Goal: Information Seeking & Learning: Learn about a topic

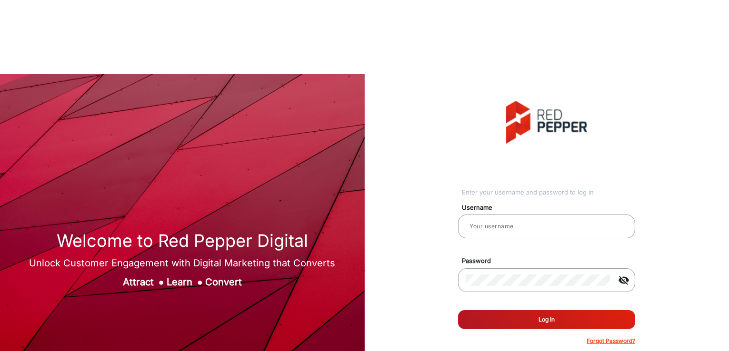
type input "[PERSON_NAME]"
click at [503, 310] on button "Log In" at bounding box center [546, 319] width 177 height 19
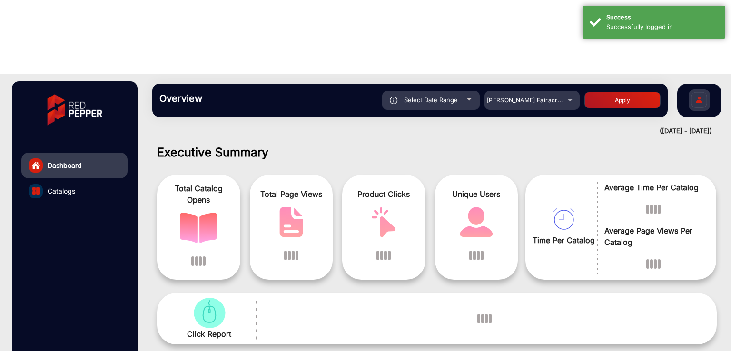
scroll to position [7, 0]
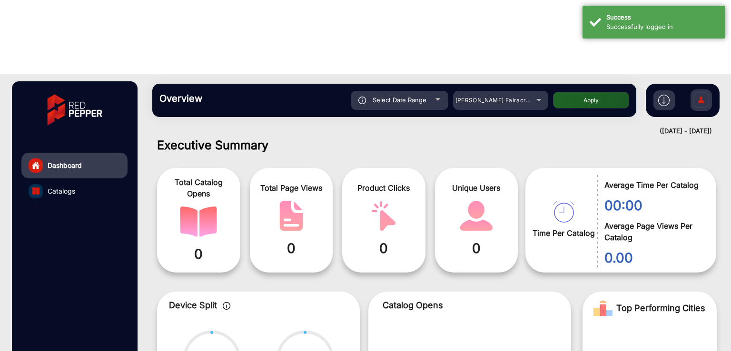
click at [418, 96] on span "Select Date Range" at bounding box center [400, 100] width 54 height 8
type input "[DATE]"
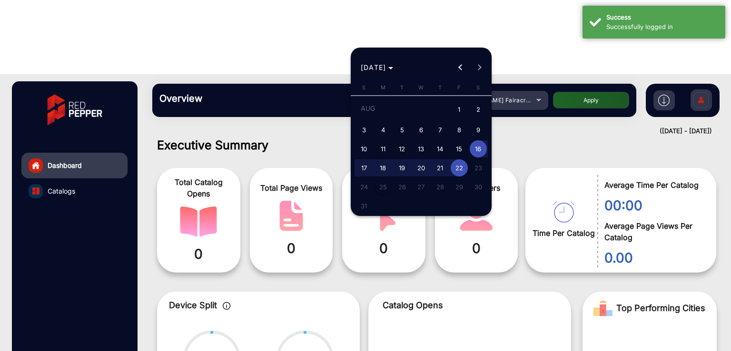
click at [569, 79] on div at bounding box center [365, 175] width 731 height 351
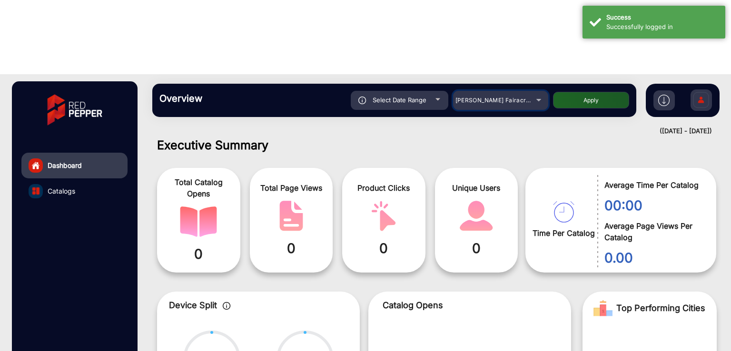
click at [476, 97] on span "[PERSON_NAME] Fairacre Farms" at bounding box center [503, 100] width 94 height 7
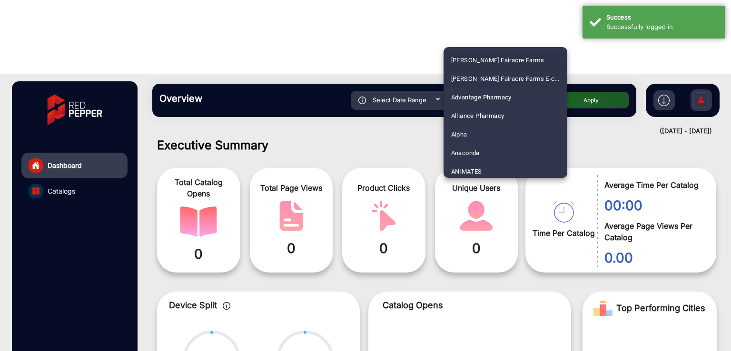
scroll to position [127, 0]
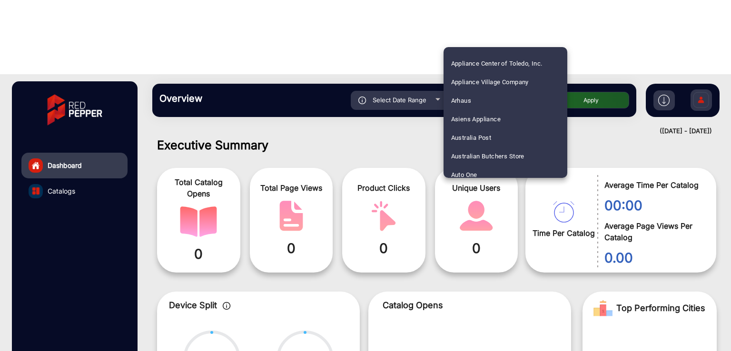
click at [410, 81] on div at bounding box center [365, 175] width 731 height 351
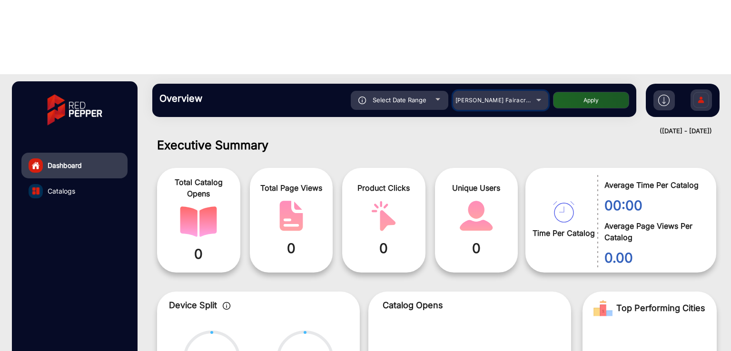
click at [512, 97] on span "[PERSON_NAME] Fairacre Farms" at bounding box center [503, 100] width 94 height 7
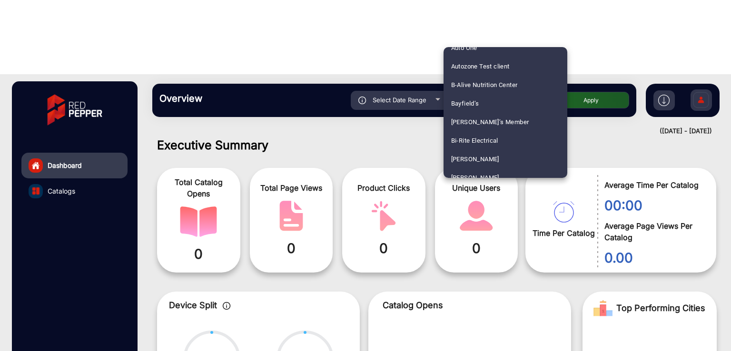
scroll to position [2324, 0]
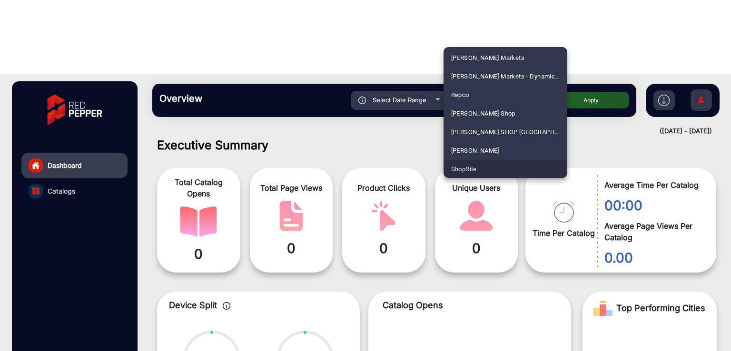
click at [476, 166] on span "ShopRite" at bounding box center [464, 169] width 26 height 19
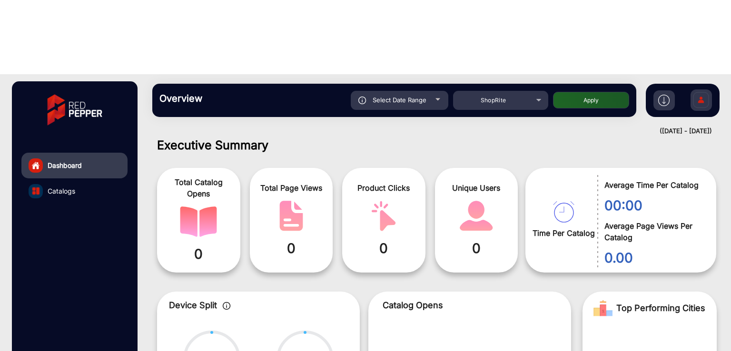
click at [570, 92] on button "Apply" at bounding box center [591, 100] width 76 height 17
type input "[DATE]"
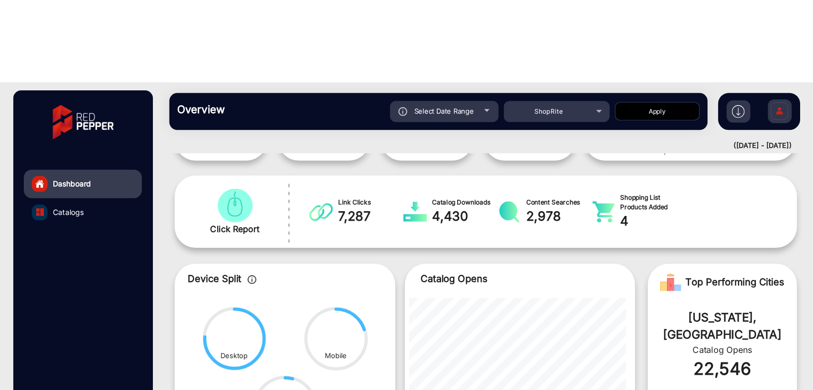
scroll to position [0, 0]
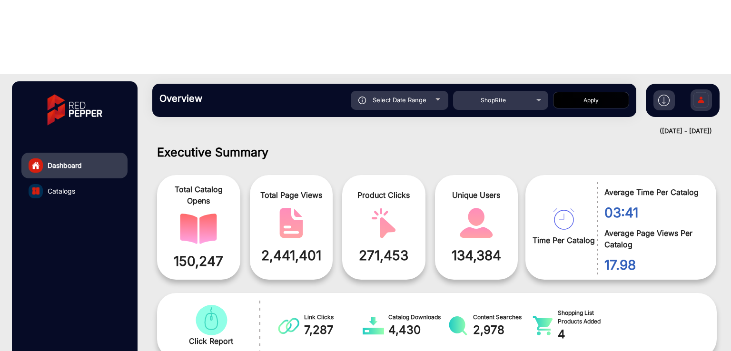
drag, startPoint x: 572, startPoint y: 2, endPoint x: 392, endPoint y: 61, distance: 189.4
click at [392, 127] on div "([DATE] - [DATE])" at bounding box center [428, 132] width 570 height 10
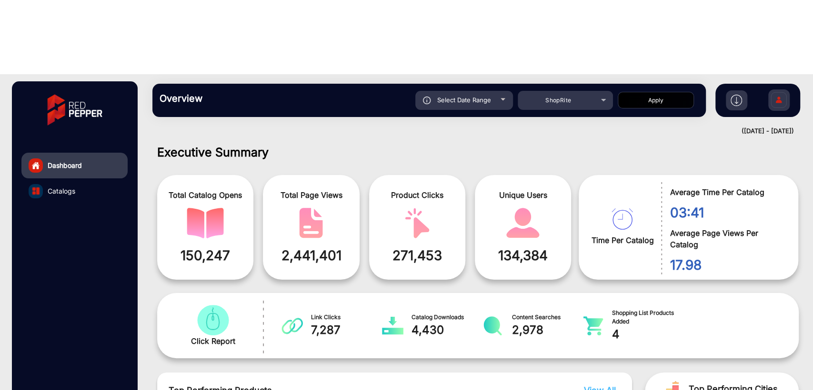
drag, startPoint x: 696, startPoint y: 0, endPoint x: 517, endPoint y: 51, distance: 186.0
click at [517, 74] on div "Overview Reports Understand what makes your customers tick and learn how they a…" at bounding box center [478, 100] width 670 height 52
click at [490, 91] on div "Select Date Range" at bounding box center [464, 100] width 98 height 19
type input "[DATE]"
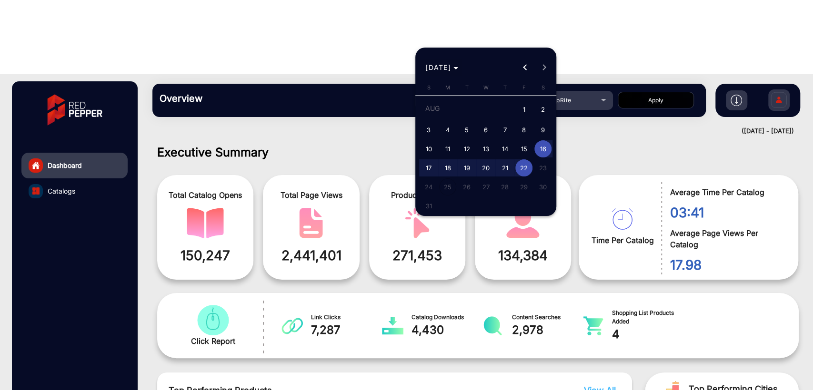
click at [458, 66] on span "[DATE]" at bounding box center [441, 67] width 33 height 10
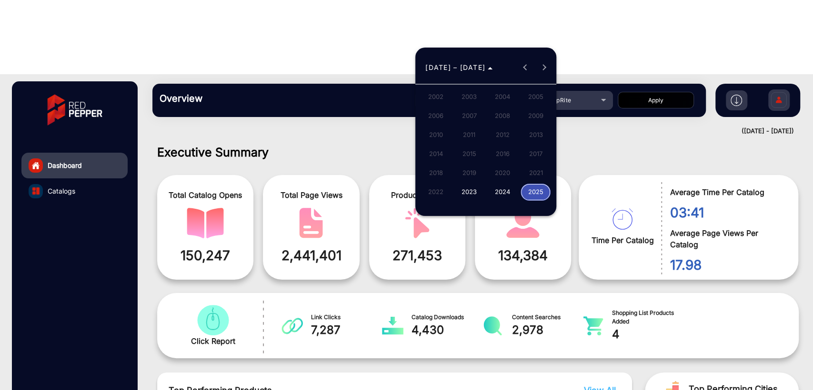
click at [471, 191] on span "2023" at bounding box center [469, 192] width 30 height 17
click at [320, 47] on div at bounding box center [406, 195] width 813 height 390
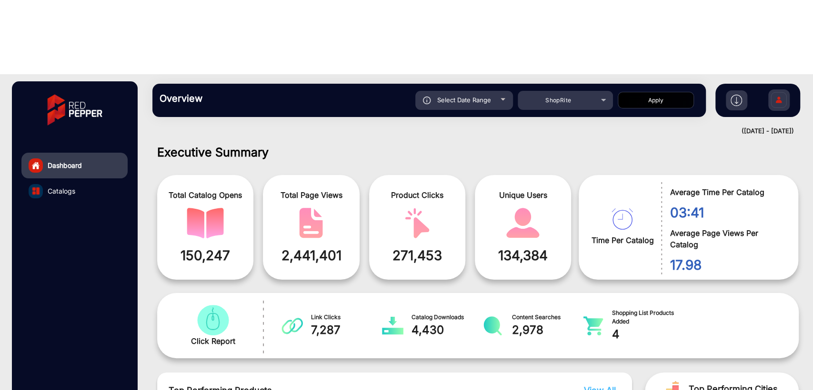
click at [449, 91] on div "Select Date Range" at bounding box center [464, 100] width 98 height 19
type input "[DATE]"
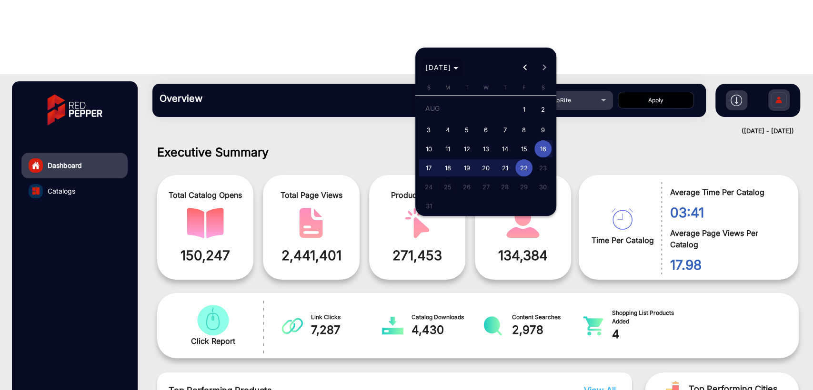
click at [462, 73] on span "Choose month and year" at bounding box center [441, 67] width 40 height 23
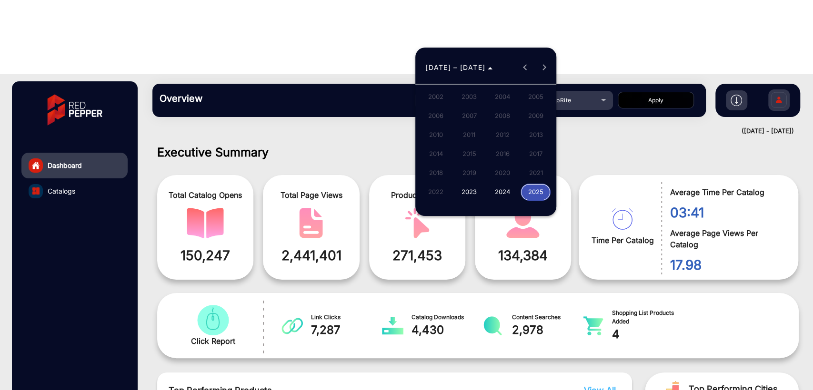
click at [537, 192] on span "2025" at bounding box center [535, 192] width 30 height 17
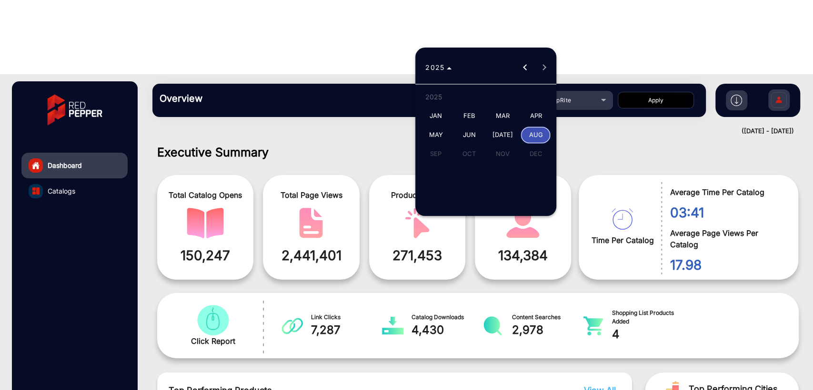
click at [532, 115] on span "APR" at bounding box center [535, 116] width 30 height 17
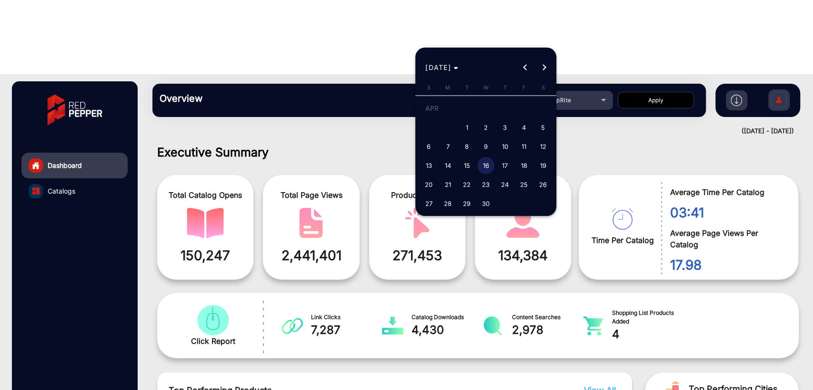
click at [470, 127] on span "1" at bounding box center [466, 127] width 17 height 17
type input "[DATE]"
click at [540, 127] on span "5" at bounding box center [542, 127] width 17 height 17
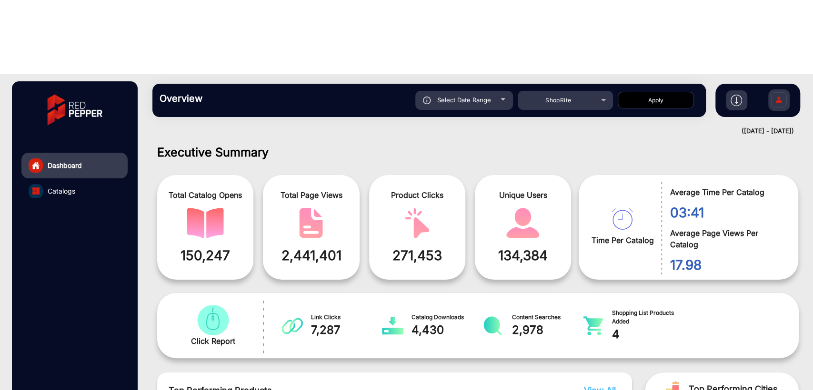
type input "[DATE]"
click at [648, 92] on button "Apply" at bounding box center [656, 100] width 76 height 17
type input "[DATE]"
drag, startPoint x: 243, startPoint y: 122, endPoint x: 167, endPoint y: 115, distance: 76.0
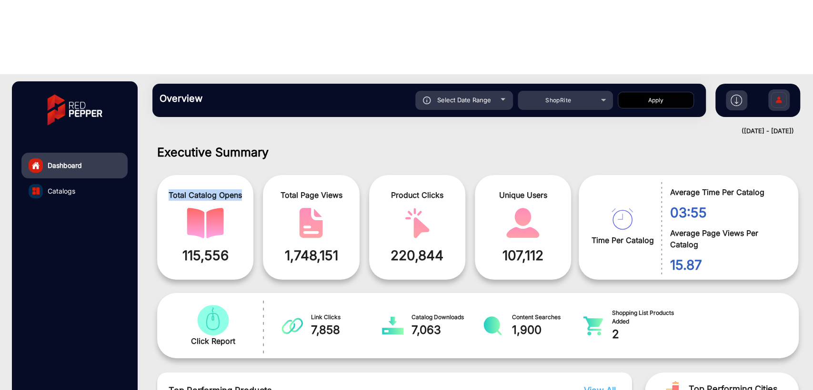
click at [167, 190] on span "Total Catalog Opens" at bounding box center [205, 195] width 82 height 11
click at [194, 175] on div "Total Catalog Opens 115,556" at bounding box center [205, 227] width 96 height 105
click at [202, 246] on span "115,556" at bounding box center [205, 256] width 82 height 20
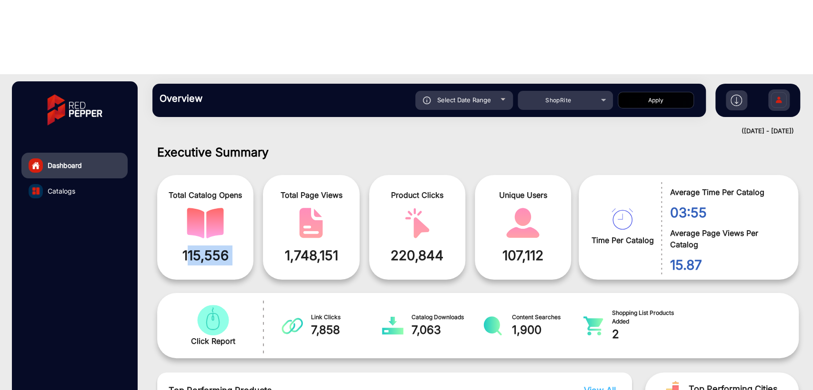
click at [244, 246] on span "115,556" at bounding box center [205, 256] width 82 height 20
drag, startPoint x: 168, startPoint y: 120, endPoint x: 248, endPoint y: 119, distance: 79.5
click at [248, 175] on div "Total Catalog Opens 115,556" at bounding box center [205, 227] width 96 height 105
click at [240, 208] on span at bounding box center [205, 223] width 82 height 30
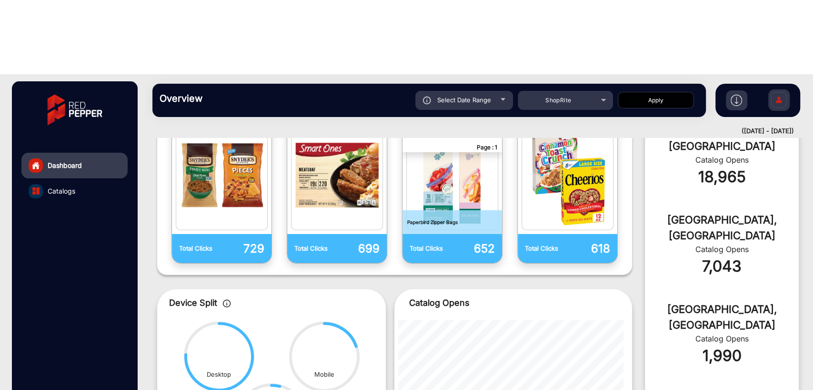
scroll to position [256, 0]
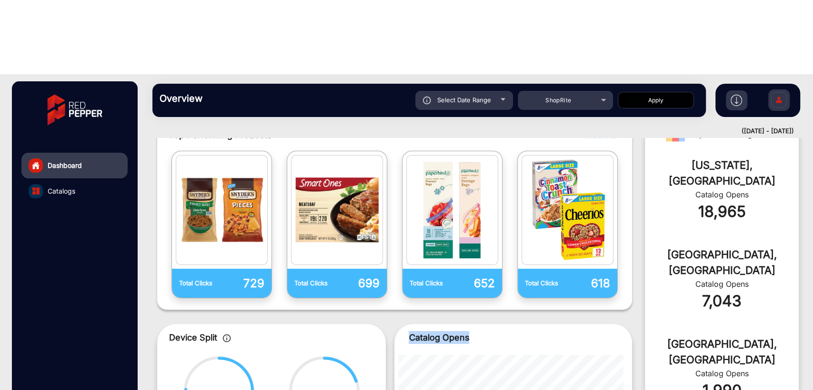
drag, startPoint x: 412, startPoint y: 259, endPoint x: 489, endPoint y: 262, distance: 77.2
click at [489, 331] on p "Catalog Opens" at bounding box center [513, 337] width 209 height 13
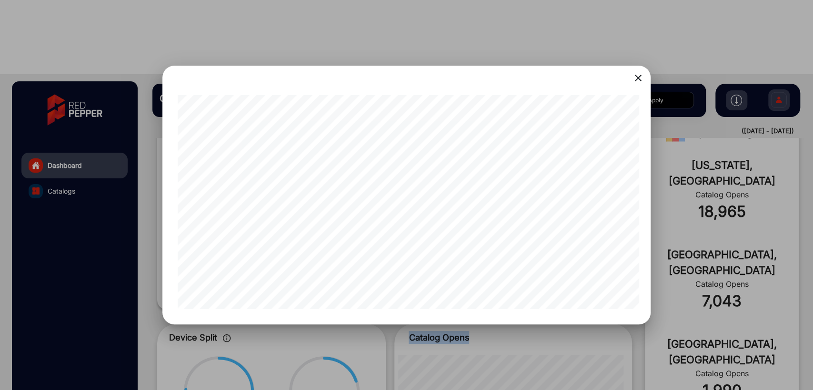
click at [637, 81] on mat-icon "close" at bounding box center [637, 77] width 11 height 11
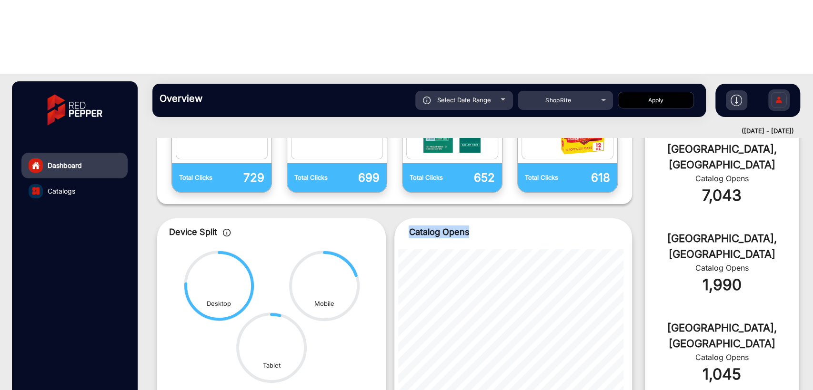
scroll to position [397, 0]
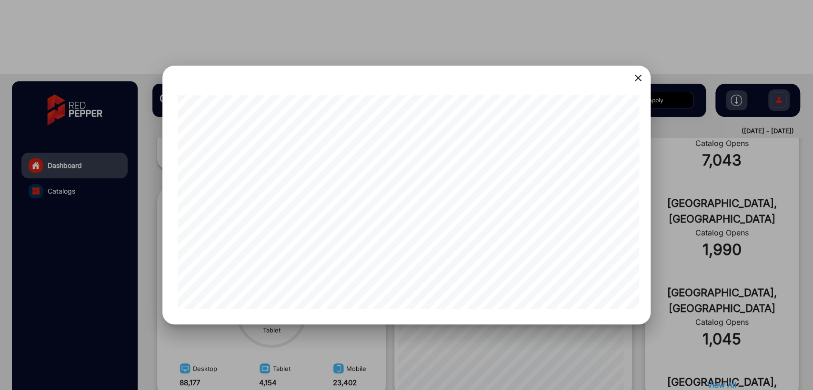
click at [640, 78] on mat-icon "close" at bounding box center [637, 77] width 11 height 11
click at [638, 77] on mat-icon "close" at bounding box center [637, 77] width 11 height 11
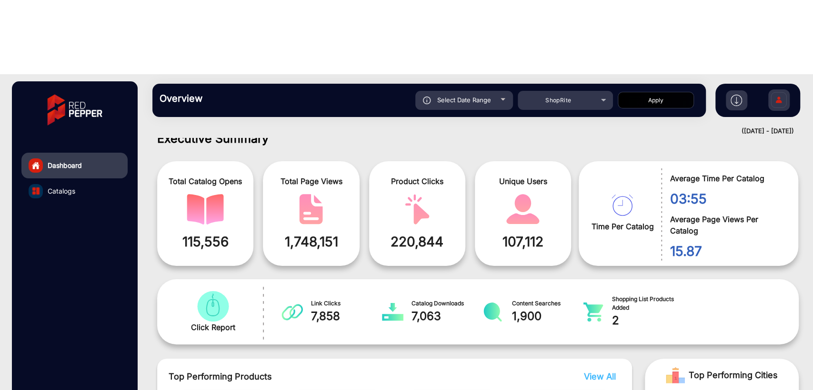
scroll to position [0, 0]
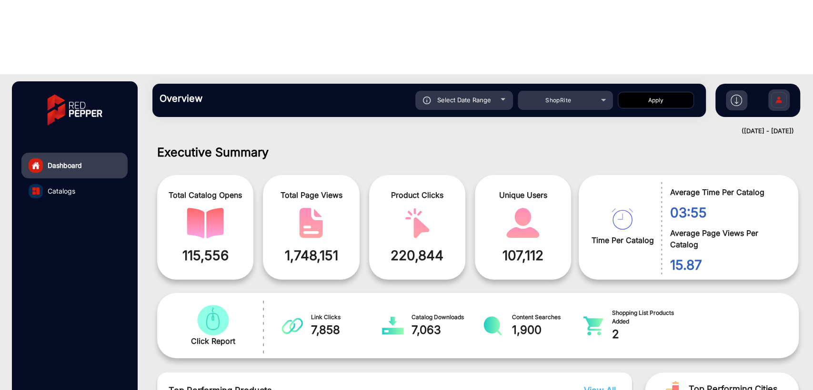
click at [199, 246] on span "115,556" at bounding box center [205, 256] width 82 height 20
click at [244, 175] on div "Total Catalog Opens 115,556" at bounding box center [205, 227] width 96 height 105
drag, startPoint x: 282, startPoint y: 179, endPoint x: 399, endPoint y: 173, distance: 117.3
click at [344, 246] on span "1,748,151" at bounding box center [311, 256] width 82 height 20
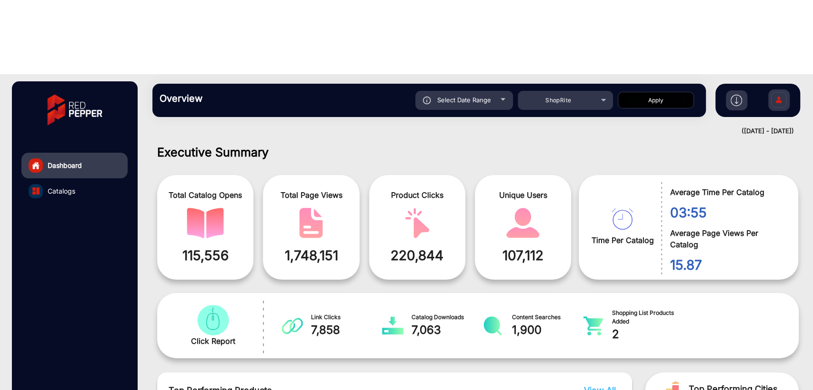
click at [461, 175] on div "Product Clicks 220,844" at bounding box center [417, 227] width 96 height 105
drag, startPoint x: 502, startPoint y: 183, endPoint x: 560, endPoint y: 181, distance: 57.2
click at [560, 246] on span "107,112" at bounding box center [523, 256] width 82 height 20
drag, startPoint x: 236, startPoint y: 187, endPoint x: 187, endPoint y: 187, distance: 48.6
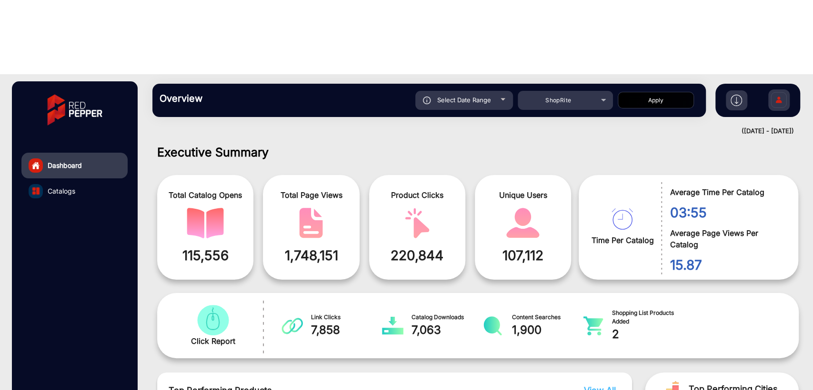
click at [187, 246] on span "115,556" at bounding box center [205, 256] width 82 height 20
click at [221, 246] on span "115,556" at bounding box center [205, 256] width 82 height 20
drag, startPoint x: 240, startPoint y: 122, endPoint x: 168, endPoint y: 122, distance: 72.4
click at [168, 190] on span "Total Catalog Opens" at bounding box center [205, 195] width 82 height 11
click at [411, 175] on div "Product Clicks 220,844" at bounding box center [417, 227] width 96 height 105
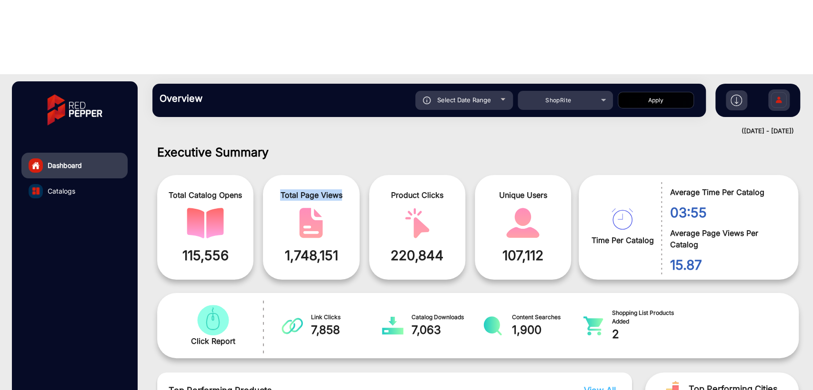
drag, startPoint x: 280, startPoint y: 123, endPoint x: 344, endPoint y: 145, distance: 68.1
click at [347, 190] on span "Total Page Views" at bounding box center [311, 195] width 82 height 11
click at [343, 208] on span at bounding box center [311, 223] width 82 height 30
drag, startPoint x: 389, startPoint y: 120, endPoint x: 459, endPoint y: 118, distance: 70.0
click at [448, 190] on span "Product Clicks" at bounding box center [417, 195] width 82 height 11
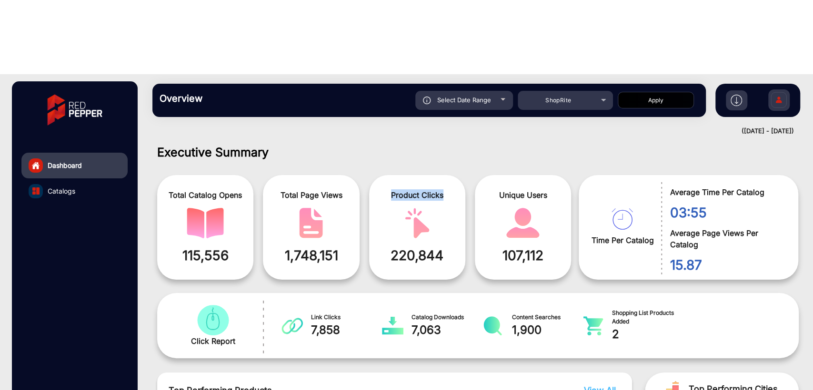
click at [459, 175] on div "Product Clicks 220,844" at bounding box center [417, 227] width 96 height 105
drag, startPoint x: 708, startPoint y: 137, endPoint x: 667, endPoint y: 122, distance: 43.8
click at [667, 180] on div "Average Time Per Catalog 03:55" at bounding box center [722, 201] width 123 height 43
click at [727, 203] on span "03:55" at bounding box center [727, 213] width 114 height 20
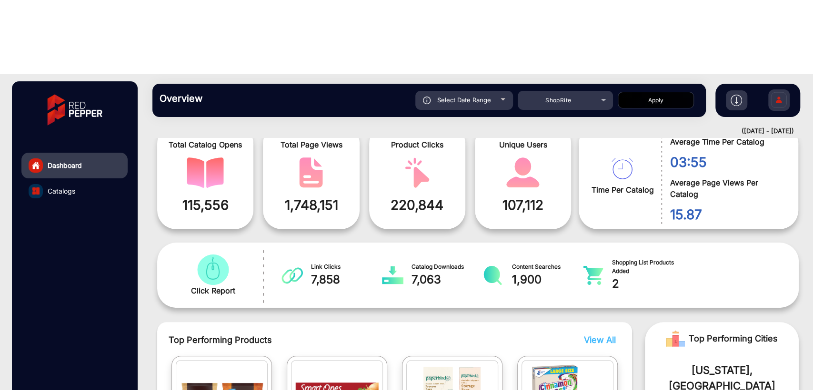
scroll to position [70, 0]
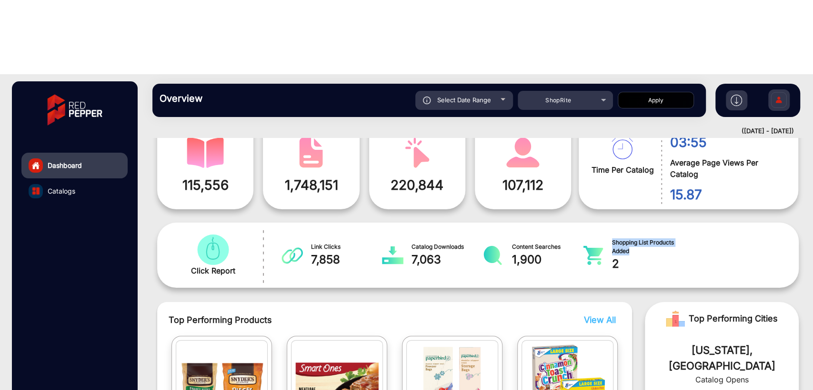
drag, startPoint x: 626, startPoint y: 173, endPoint x: 611, endPoint y: 166, distance: 16.0
click at [612, 239] on span "Shopping List Products Added" at bounding box center [647, 247] width 71 height 17
click at [656, 256] on span "2" at bounding box center [647, 264] width 71 height 17
click at [564, 95] on div "ShopRite" at bounding box center [558, 100] width 76 height 11
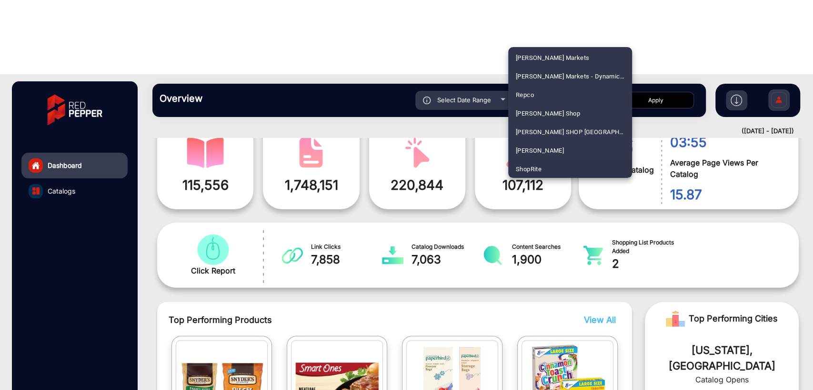
scroll to position [397, 0]
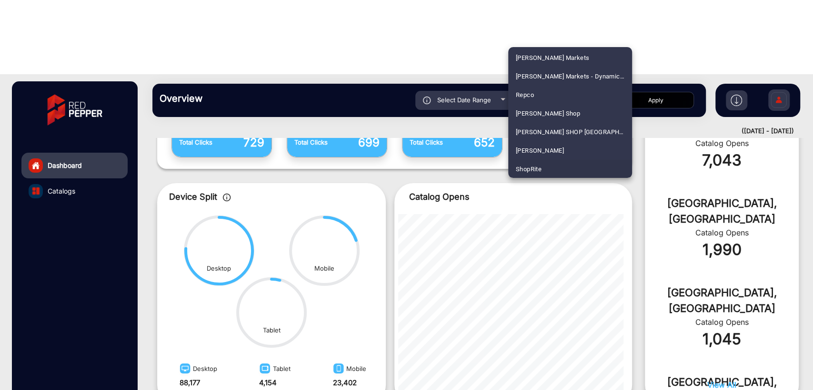
drag, startPoint x: 552, startPoint y: 59, endPoint x: 503, endPoint y: 37, distance: 54.2
click at [552, 59] on span "[PERSON_NAME] Markets" at bounding box center [553, 58] width 74 height 19
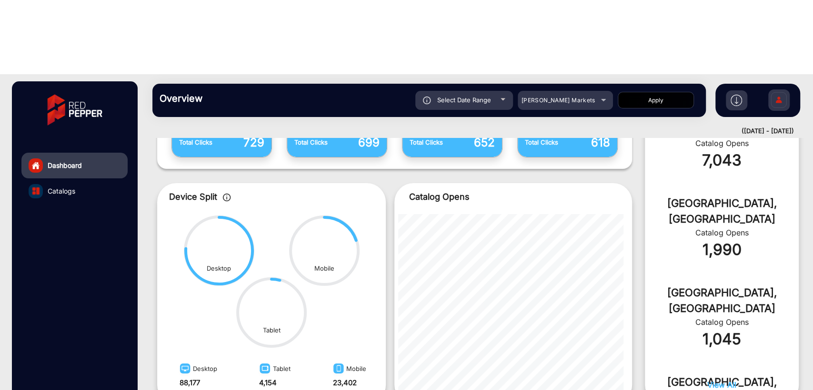
click at [648, 92] on button "Apply" at bounding box center [656, 100] width 76 height 17
type input "[DATE]"
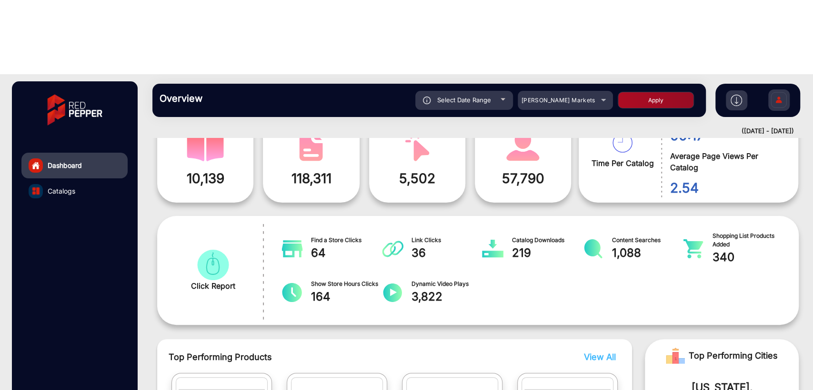
scroll to position [7, 0]
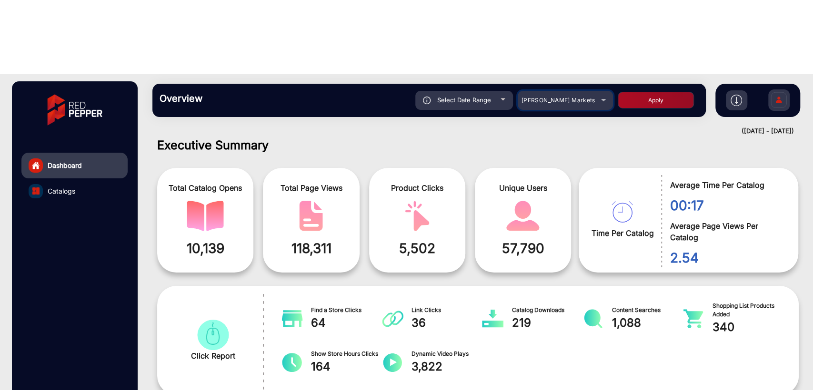
click at [570, 97] on span "[PERSON_NAME] Markets" at bounding box center [558, 100] width 74 height 7
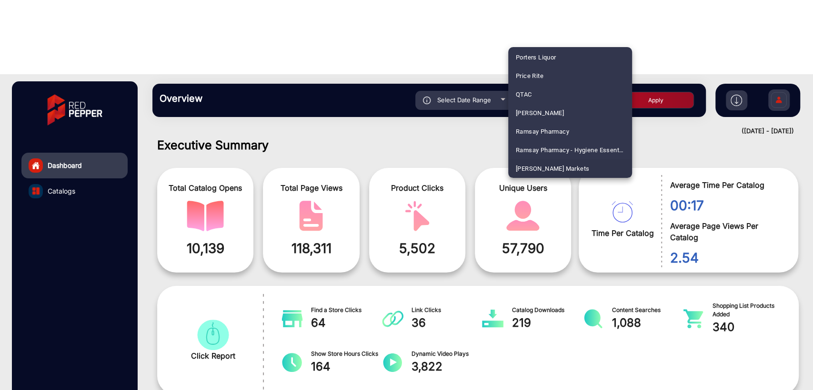
scroll to position [2324, 0]
drag, startPoint x: 540, startPoint y: 167, endPoint x: 520, endPoint y: 63, distance: 105.5
click at [540, 167] on span "ShopRite" at bounding box center [529, 169] width 26 height 19
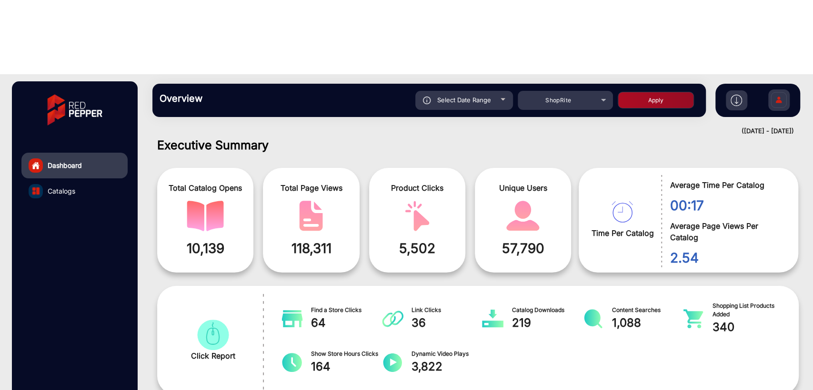
click at [658, 92] on button "Apply" at bounding box center [656, 100] width 76 height 17
type input "[DATE]"
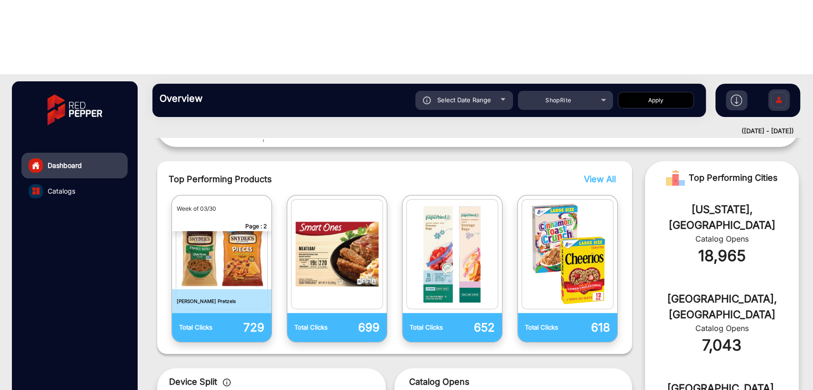
scroll to position [141, 0]
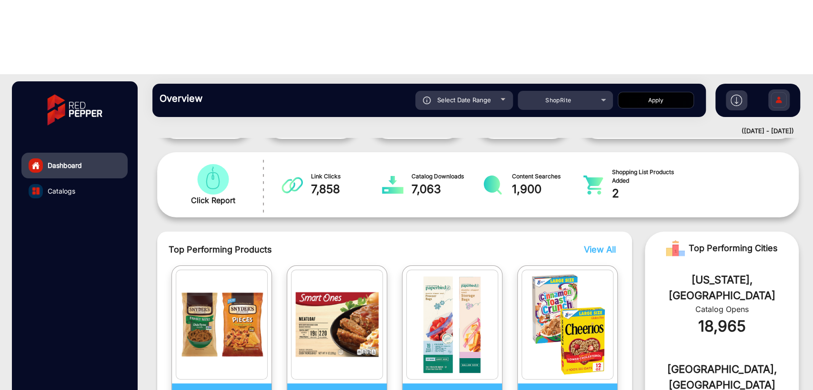
click at [50, 179] on link "Catalogs" at bounding box center [74, 192] width 106 height 26
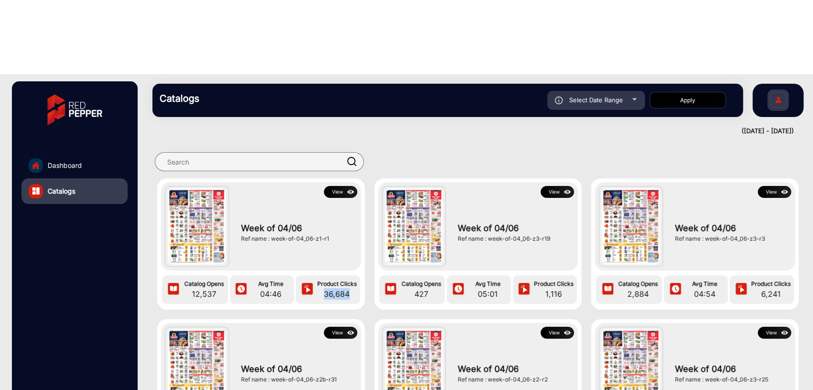
drag, startPoint x: 324, startPoint y: 218, endPoint x: 350, endPoint y: 215, distance: 26.8
click at [350, 289] on span "36,684" at bounding box center [336, 294] width 41 height 11
drag, startPoint x: 545, startPoint y: 220, endPoint x: 564, endPoint y: 220, distance: 18.6
click at [564, 289] on span "1,116" at bounding box center [553, 294] width 41 height 11
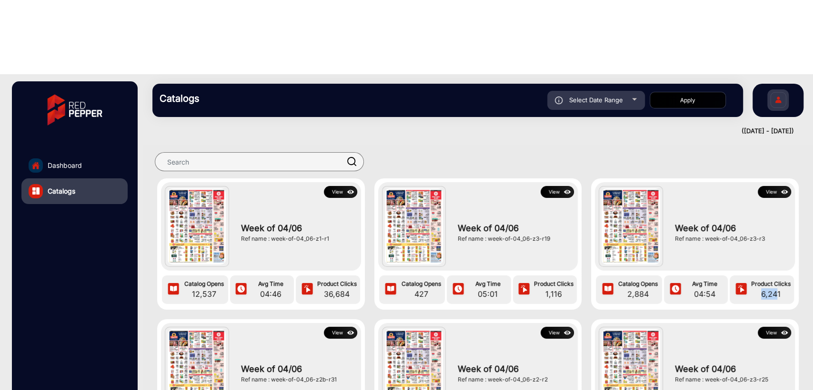
drag, startPoint x: 760, startPoint y: 222, endPoint x: 775, endPoint y: 221, distance: 15.7
click at [731, 289] on span "6,241" at bounding box center [770, 294] width 41 height 11
click at [693, 152] on div at bounding box center [470, 161] width 637 height 19
click at [32, 161] on img "home" at bounding box center [35, 165] width 9 height 9
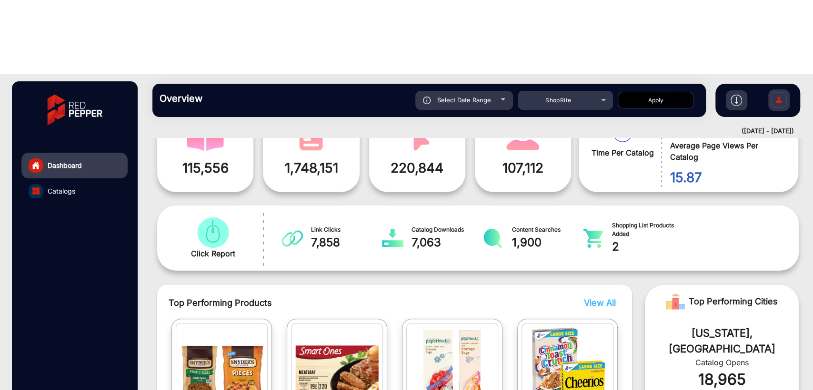
scroll to position [148, 0]
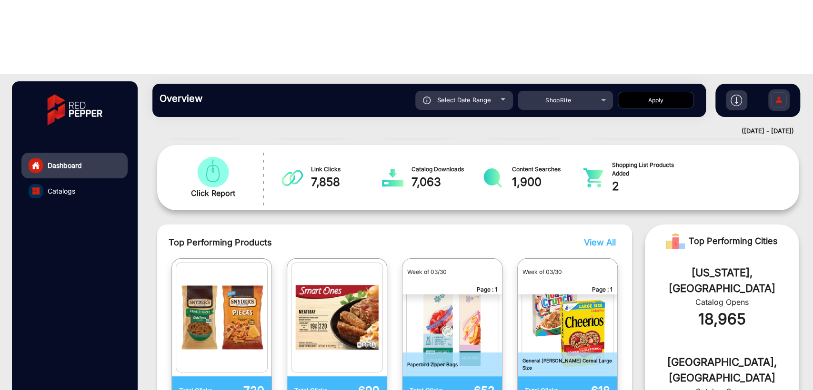
click at [595, 238] on span "View All" at bounding box center [600, 243] width 32 height 10
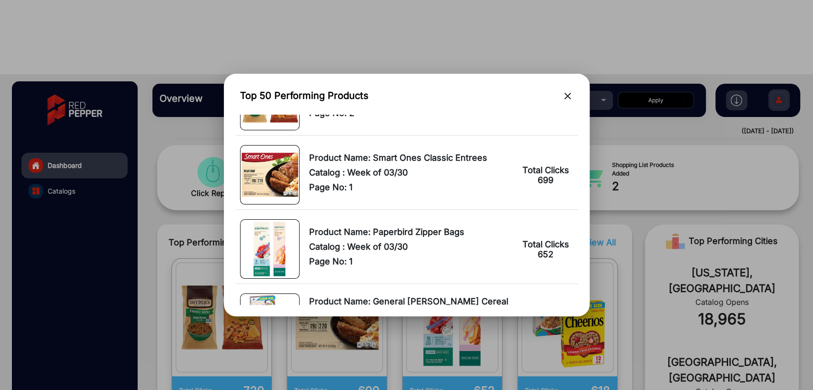
scroll to position [0, 0]
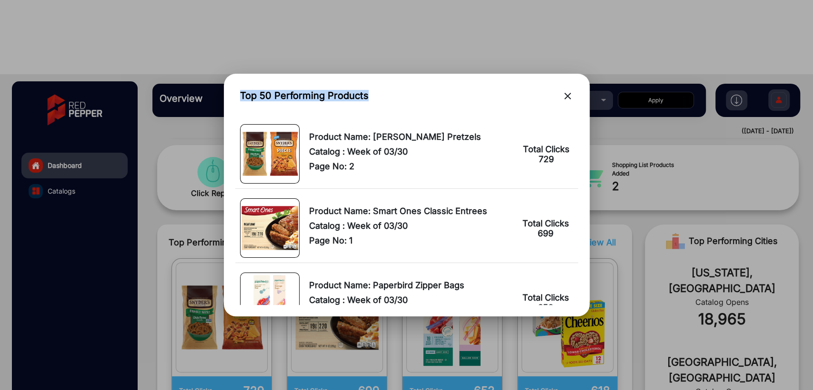
drag, startPoint x: 242, startPoint y: 95, endPoint x: 380, endPoint y: 89, distance: 138.3
click at [378, 89] on div "Top 50 Performing Products close" at bounding box center [406, 97] width 343 height 25
click at [565, 98] on mat-icon "close" at bounding box center [567, 95] width 11 height 11
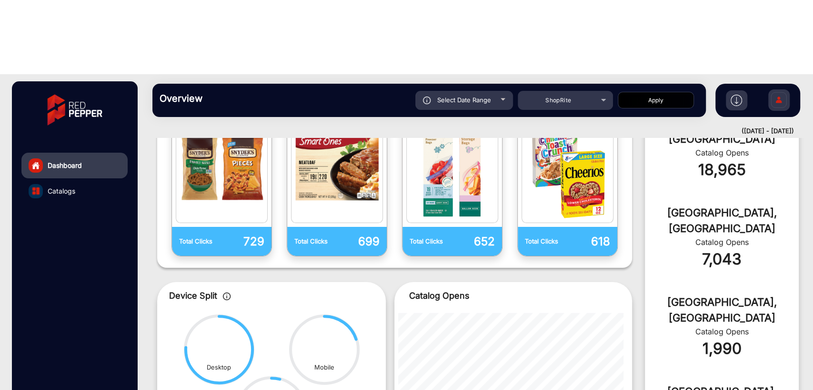
scroll to position [360, 0]
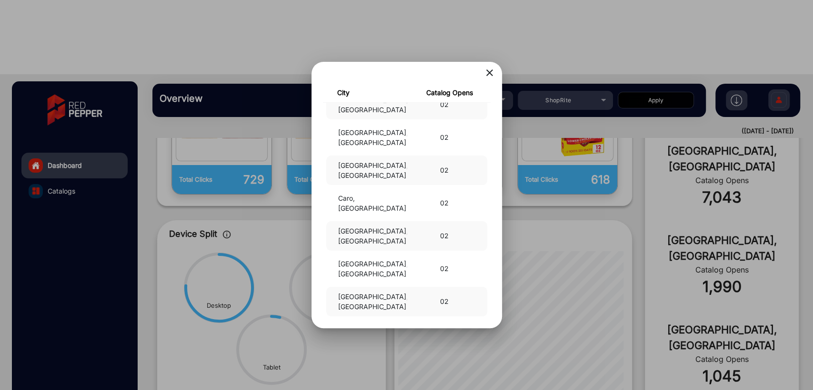
scroll to position [54532, 0]
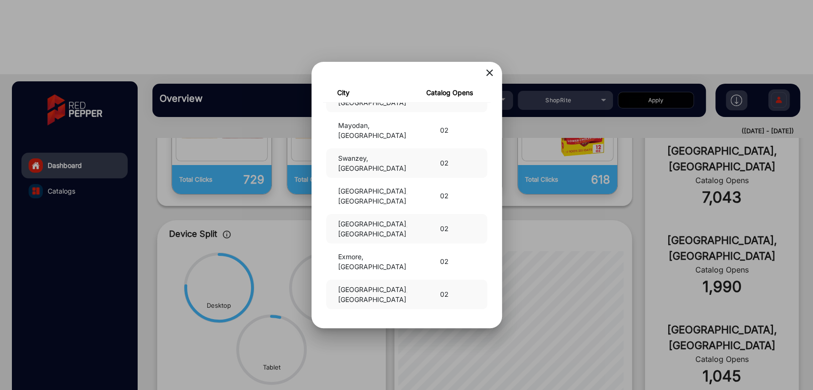
drag, startPoint x: 435, startPoint y: 302, endPoint x: 463, endPoint y: 302, distance: 27.6
drag, startPoint x: 341, startPoint y: 300, endPoint x: 460, endPoint y: 296, distance: 119.1
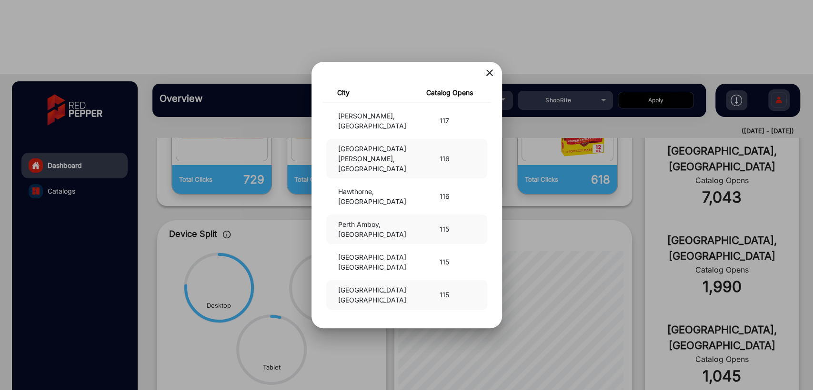
scroll to position [0, 0]
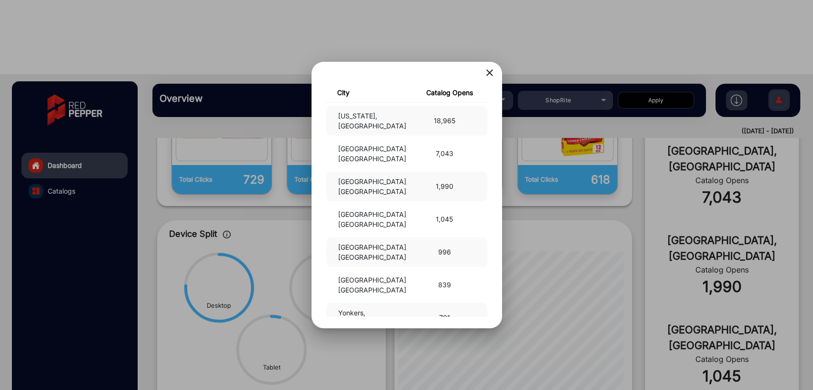
click at [348, 115] on div "[US_STATE], [GEOGRAPHIC_DATA]" at bounding box center [369, 121] width 76 height 20
click at [489, 70] on mat-icon "close" at bounding box center [489, 72] width 11 height 11
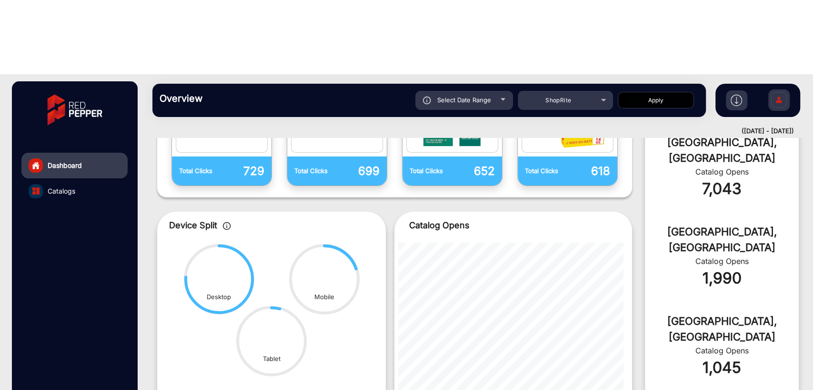
scroll to position [397, 0]
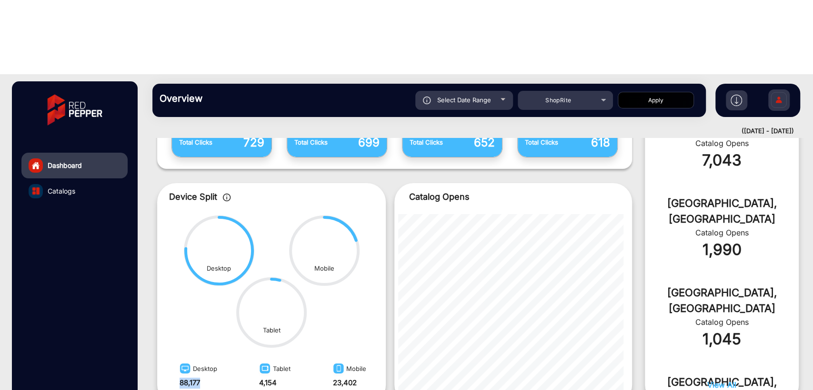
drag, startPoint x: 175, startPoint y: 312, endPoint x: 204, endPoint y: 306, distance: 29.1
click at [204, 351] on div "Desktop 88,177 Tablet 4,154 Mobile 23,402" at bounding box center [271, 382] width 229 height 44
click at [218, 351] on div "Desktop 88,177 Tablet 4,154 Mobile 23,402" at bounding box center [271, 382] width 229 height 44
drag, startPoint x: 329, startPoint y: 306, endPoint x: 367, endPoint y: 305, distance: 38.1
click at [367, 351] on div "Desktop 88,177 Tablet 4,154 Mobile 23,402" at bounding box center [271, 382] width 229 height 44
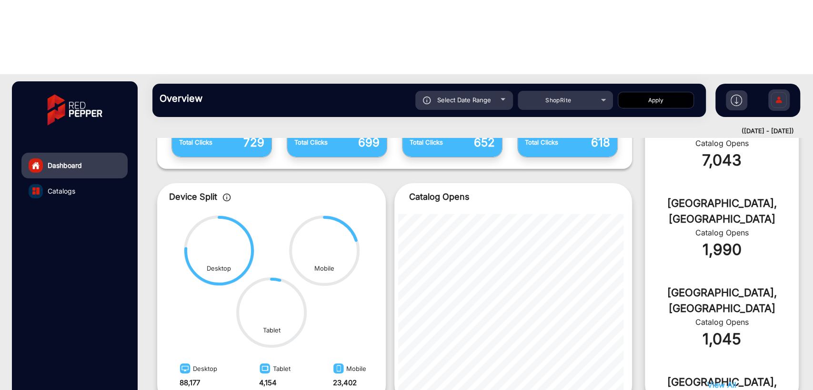
click at [296, 351] on div "Desktop 88,177 Tablet 4,154 Mobile 23,402" at bounding box center [271, 382] width 229 height 44
drag, startPoint x: 250, startPoint y: 308, endPoint x: 285, endPoint y: 303, distance: 35.1
click at [285, 351] on div "Desktop 88,177 Tablet 4,154 Mobile 23,402" at bounding box center [271, 382] width 229 height 44
click at [297, 351] on div "Desktop 88,177 Tablet 4,154 Mobile 23,402" at bounding box center [271, 382] width 229 height 44
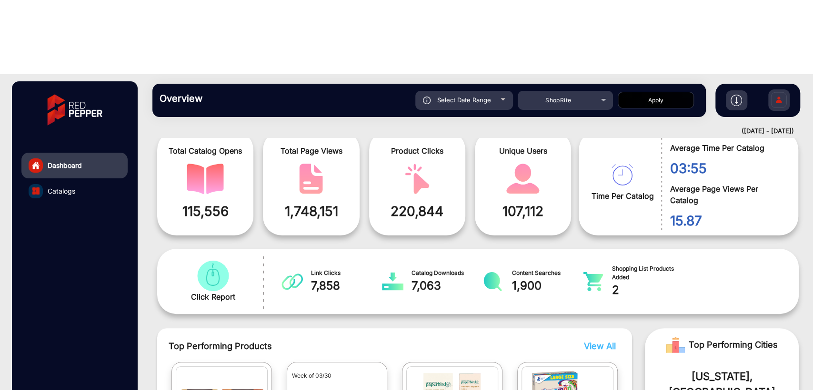
scroll to position [0, 0]
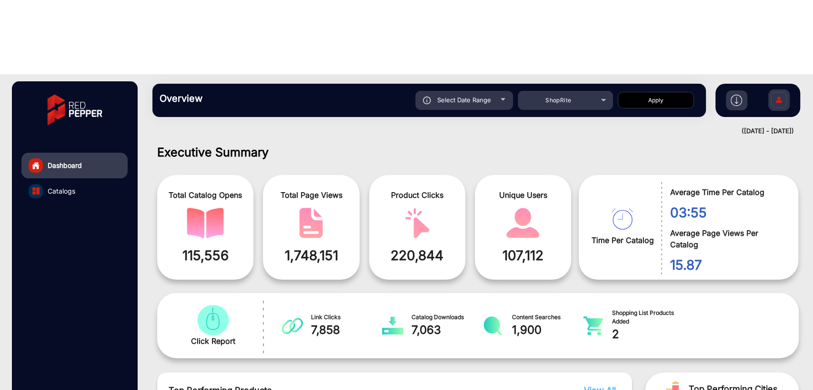
click at [202, 246] on span "115,556" at bounding box center [205, 256] width 82 height 20
click at [238, 246] on span "115,556" at bounding box center [205, 256] width 82 height 20
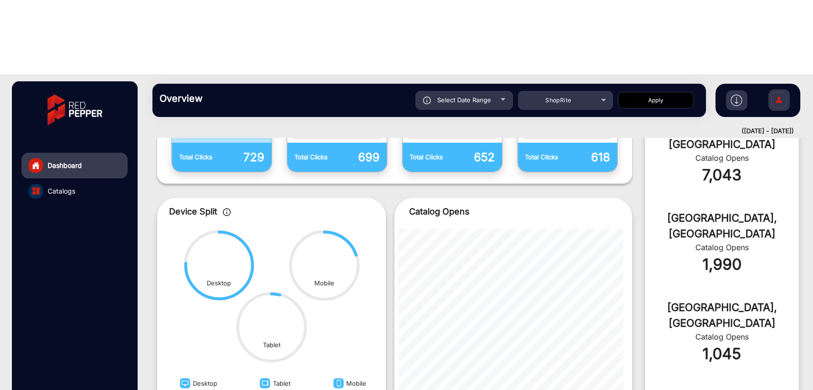
scroll to position [397, 0]
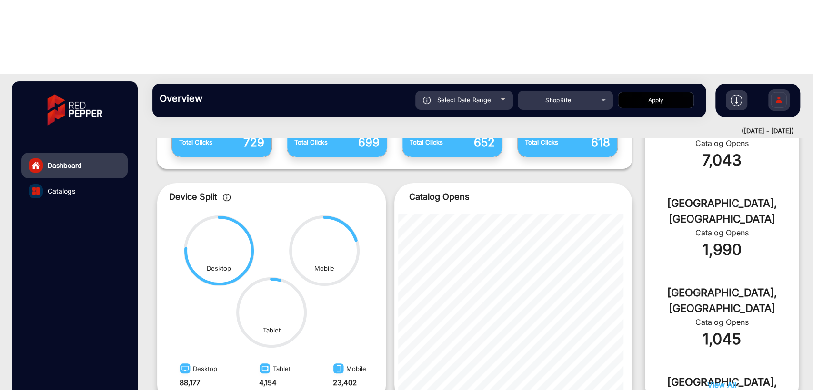
click at [495, 210] on div at bounding box center [509, 303] width 230 height 187
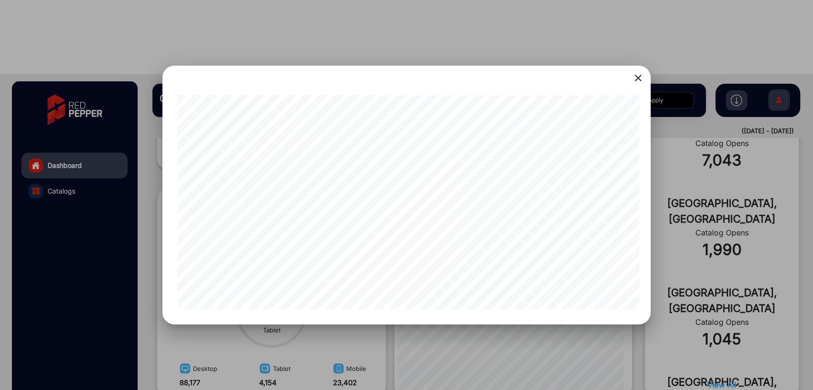
click at [637, 73] on mat-icon "close" at bounding box center [637, 77] width 11 height 11
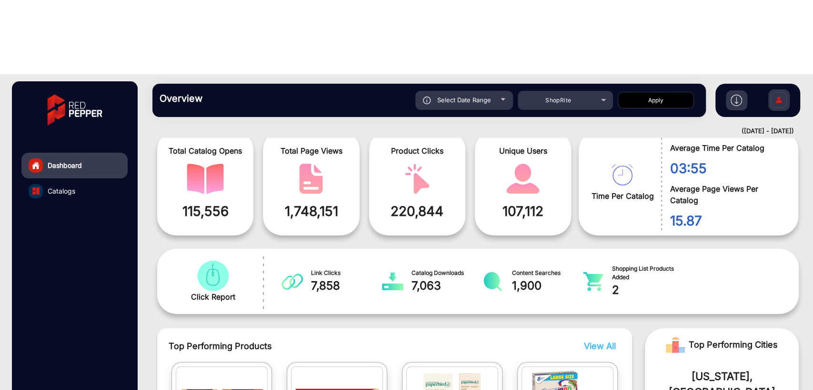
scroll to position [0, 0]
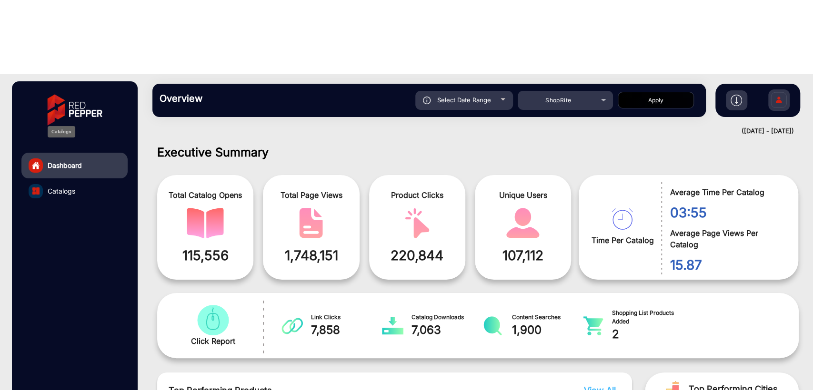
click at [73, 186] on span "Catalogs" at bounding box center [62, 191] width 28 height 10
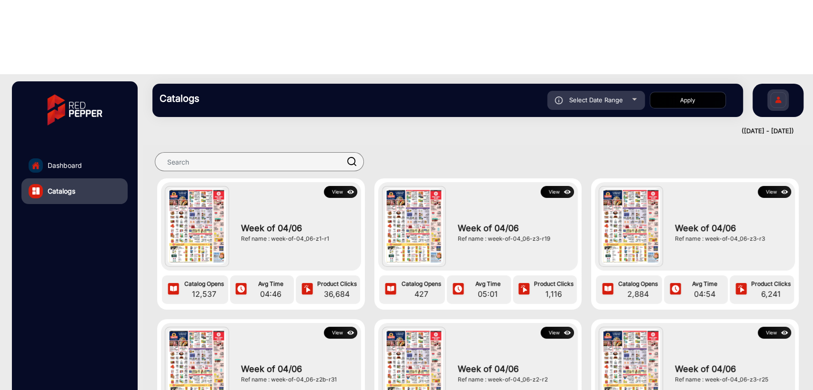
click at [560, 186] on button "View" at bounding box center [556, 192] width 33 height 12
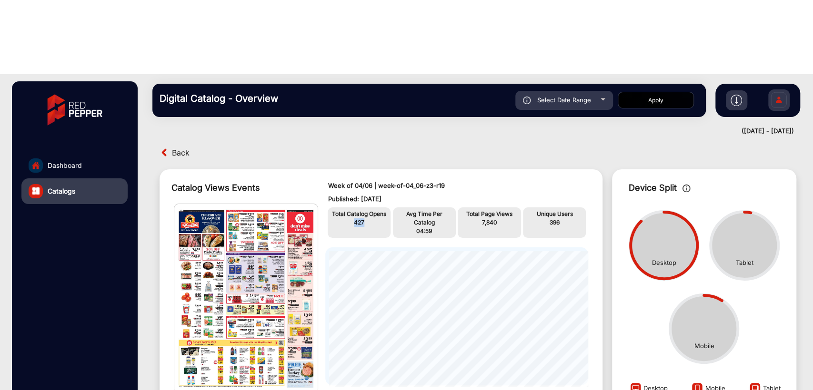
drag, startPoint x: 362, startPoint y: 149, endPoint x: 351, endPoint y: 151, distance: 11.6
click at [351, 219] on p "427" at bounding box center [359, 223] width 58 height 9
click at [358, 208] on div "Total Catalog Opens 427" at bounding box center [359, 223] width 63 height 30
click at [369, 219] on p "427" at bounding box center [359, 223] width 58 height 9
drag, startPoint x: 560, startPoint y: 147, endPoint x: 550, endPoint y: 148, distance: 9.6
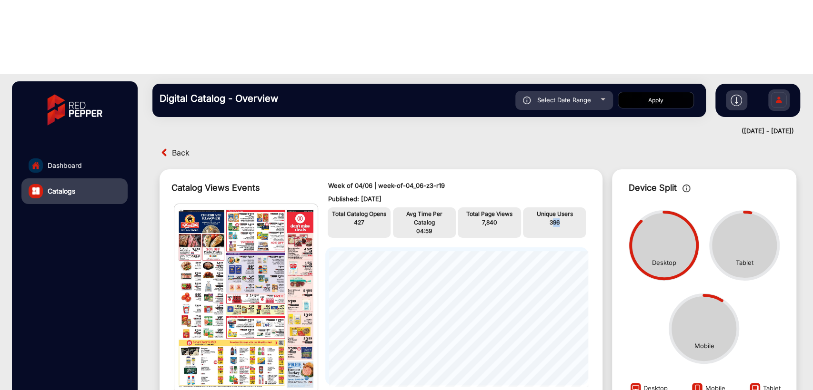
click at [550, 219] on p "396" at bounding box center [554, 223] width 58 height 9
click at [564, 219] on p "396" at bounding box center [554, 223] width 58 height 9
drag, startPoint x: 500, startPoint y: 149, endPoint x: 471, endPoint y: 149, distance: 29.0
click at [471, 219] on p "7,840" at bounding box center [489, 223] width 58 height 9
click at [504, 219] on p "7,840" at bounding box center [489, 223] width 58 height 9
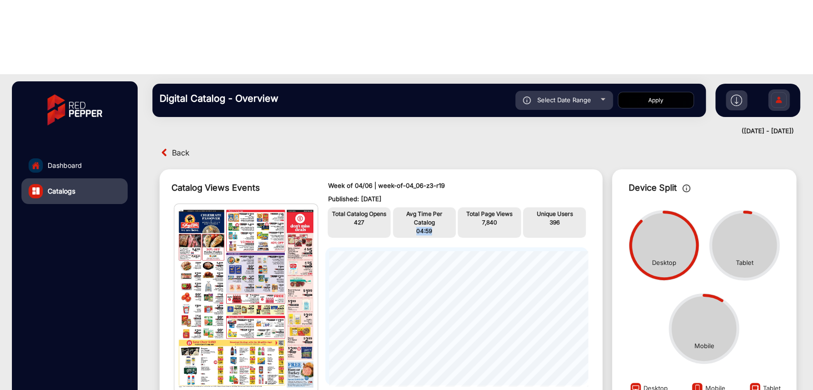
drag, startPoint x: 434, startPoint y: 158, endPoint x: 414, endPoint y: 159, distance: 20.0
click at [414, 227] on p "04:59" at bounding box center [424, 231] width 58 height 9
click at [442, 227] on p "04:59" at bounding box center [424, 231] width 58 height 9
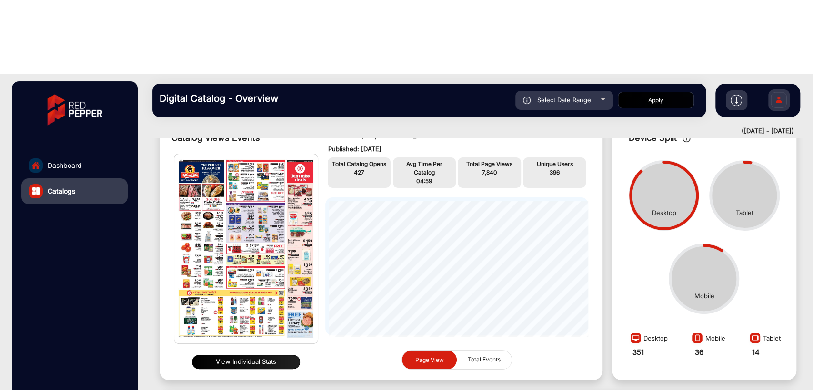
scroll to position [70, 0]
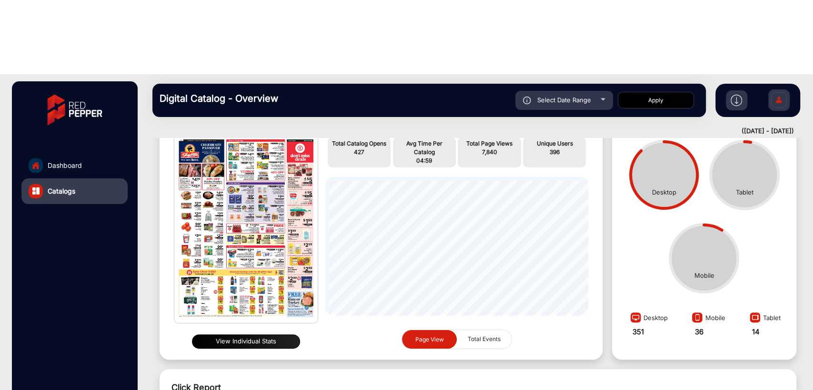
click at [487, 330] on span "Total Events" at bounding box center [484, 339] width 44 height 18
click at [438, 336] on span "Page View" at bounding box center [429, 339] width 29 height 7
click at [471, 330] on span "Total Events" at bounding box center [484, 339] width 44 height 18
click at [435, 336] on span "Page View" at bounding box center [429, 339] width 29 height 7
click at [463, 330] on span "Total Events" at bounding box center [484, 339] width 44 height 18
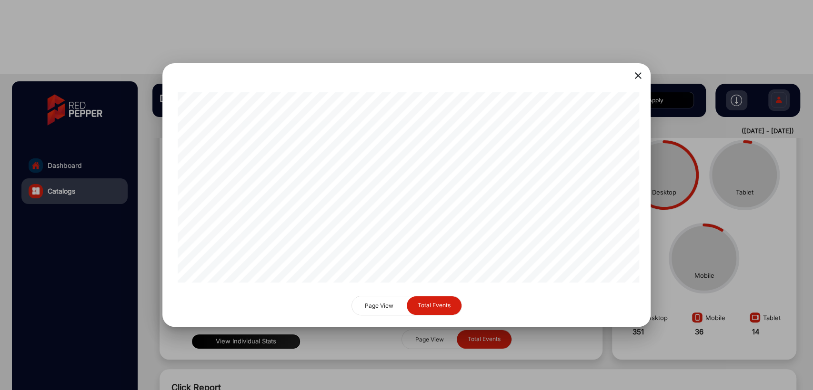
click at [640, 72] on mat-icon "close" at bounding box center [637, 75] width 11 height 11
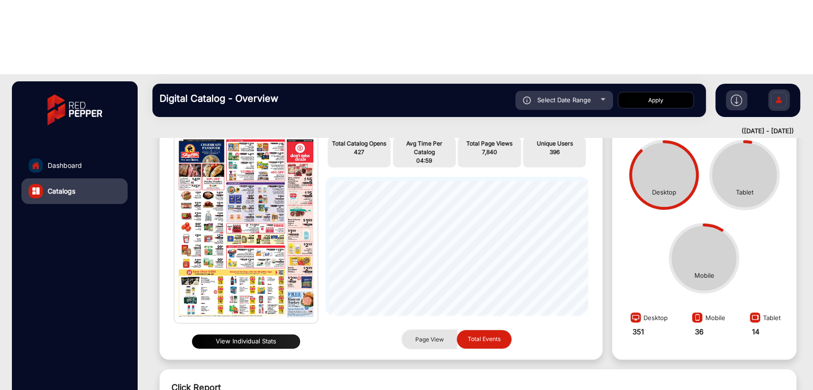
click at [420, 336] on span "Page View" at bounding box center [429, 339] width 29 height 7
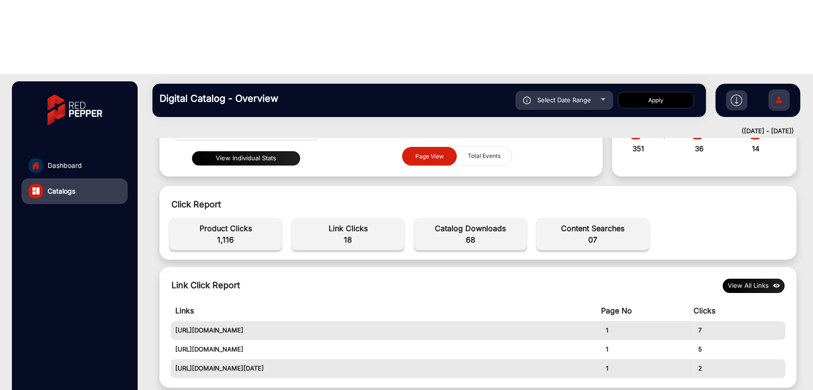
scroll to position [282, 0]
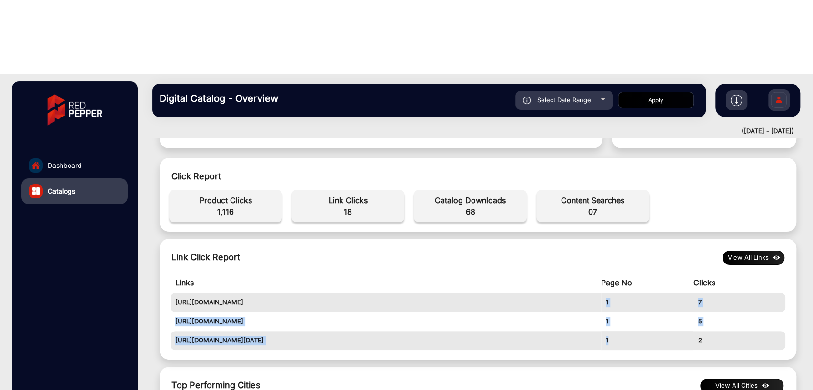
drag, startPoint x: 612, startPoint y: 266, endPoint x: 603, endPoint y: 226, distance: 41.1
click at [603, 272] on table "Links Page No Clicks [URL][DOMAIN_NAME] 1 7 [URL][DOMAIN_NAME] 1 5 [URL][DOMAIN…" at bounding box center [477, 311] width 615 height 78
click at [627, 293] on td "1" at bounding box center [647, 302] width 92 height 19
drag, startPoint x: 687, startPoint y: 222, endPoint x: 710, endPoint y: 220, distance: 22.9
click at [710, 293] on tr "[URL][DOMAIN_NAME] 1 7" at bounding box center [477, 302] width 615 height 19
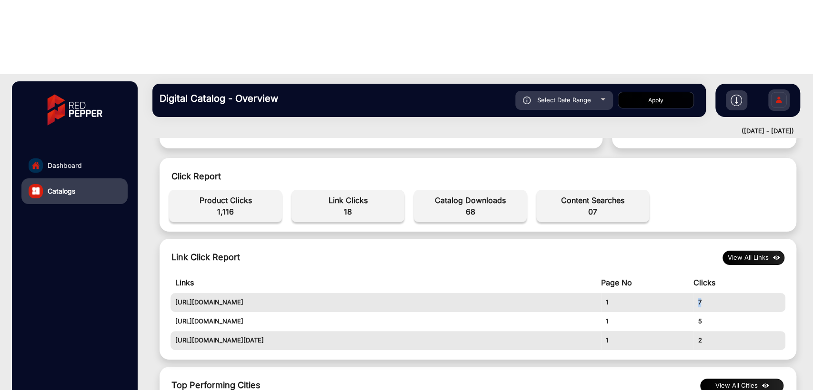
click at [709, 293] on td "7" at bounding box center [739, 302] width 92 height 19
drag, startPoint x: 696, startPoint y: 245, endPoint x: 705, endPoint y: 243, distance: 8.8
click at [705, 312] on td "5" at bounding box center [739, 321] width 92 height 19
drag, startPoint x: 690, startPoint y: 266, endPoint x: 702, endPoint y: 266, distance: 12.4
click at [702, 331] on tr "[URL][DOMAIN_NAME][DATE] 1 2" at bounding box center [477, 340] width 615 height 19
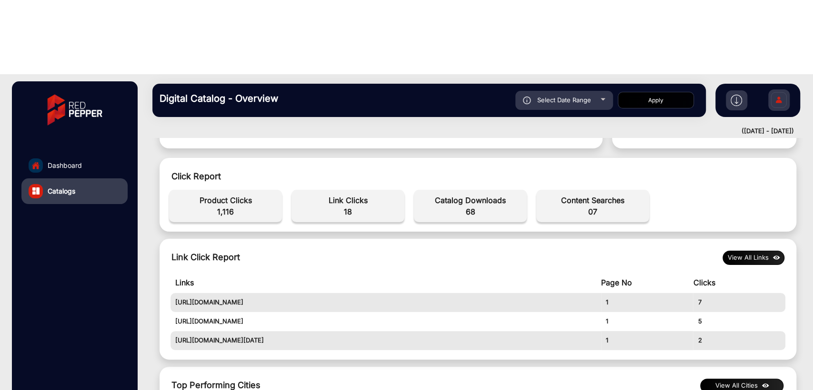
click at [670, 272] on td "Page No" at bounding box center [647, 282] width 92 height 21
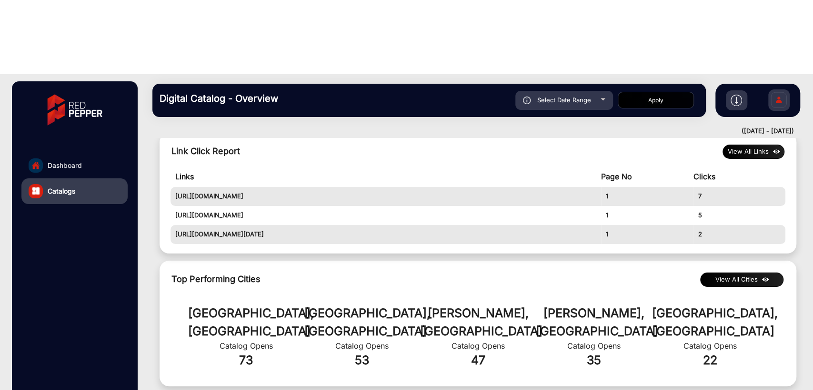
scroll to position [423, 0]
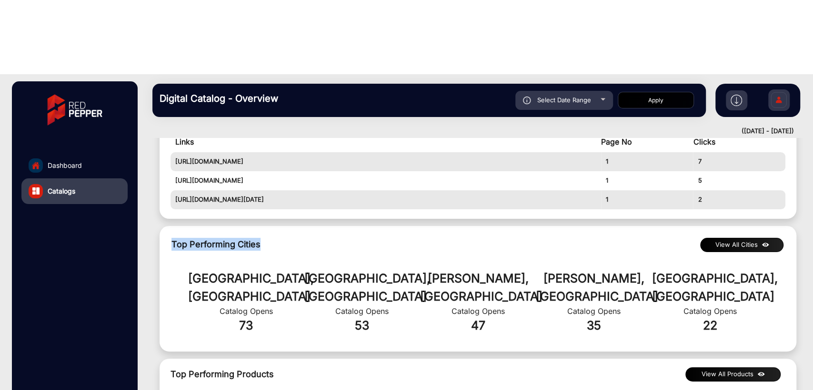
drag, startPoint x: 166, startPoint y: 171, endPoint x: 285, endPoint y: 167, distance: 119.6
click at [267, 226] on div "Top Performing Cities View All Cities [GEOGRAPHIC_DATA], [GEOGRAPHIC_DATA] Cata…" at bounding box center [478, 289] width 637 height 126
click at [289, 238] on div "Top Performing Cities View All Cities" at bounding box center [477, 244] width 613 height 13
click at [731, 238] on button "View All Cities" at bounding box center [741, 245] width 83 height 14
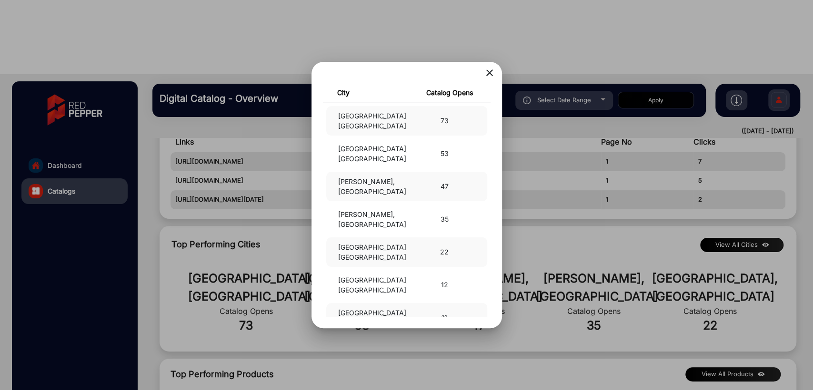
click at [491, 70] on mat-icon "close" at bounding box center [489, 72] width 11 height 11
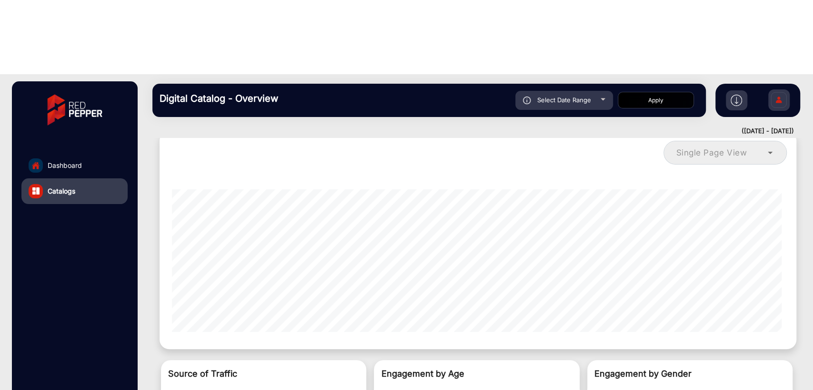
scroll to position [776, 0]
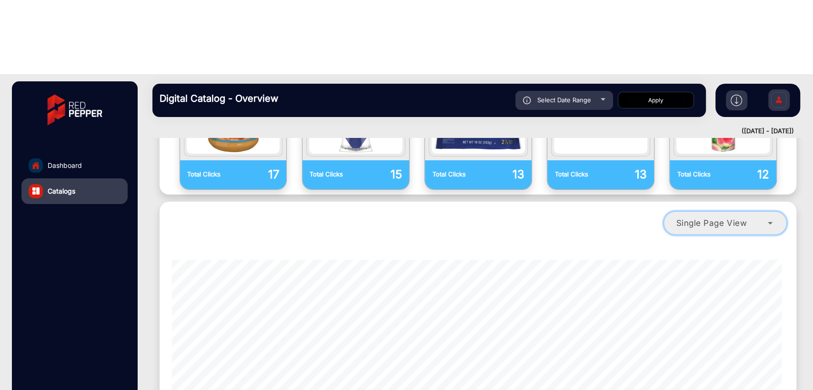
click at [722, 211] on mat-select "Single Page View" at bounding box center [724, 223] width 123 height 24
click at [729, 202] on div "Single Page View" at bounding box center [478, 311] width 637 height 219
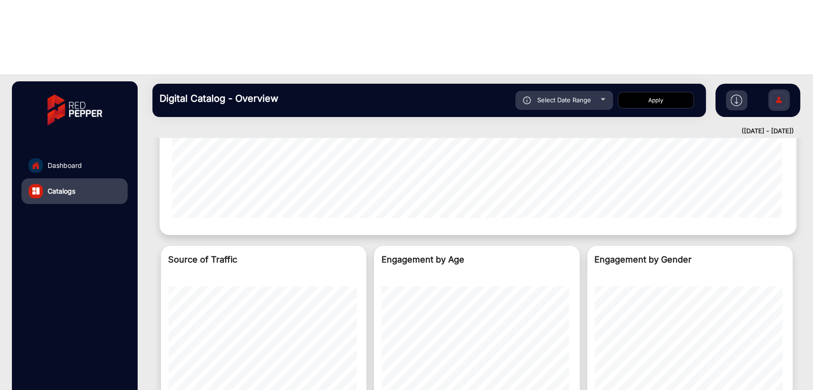
scroll to position [968, 0]
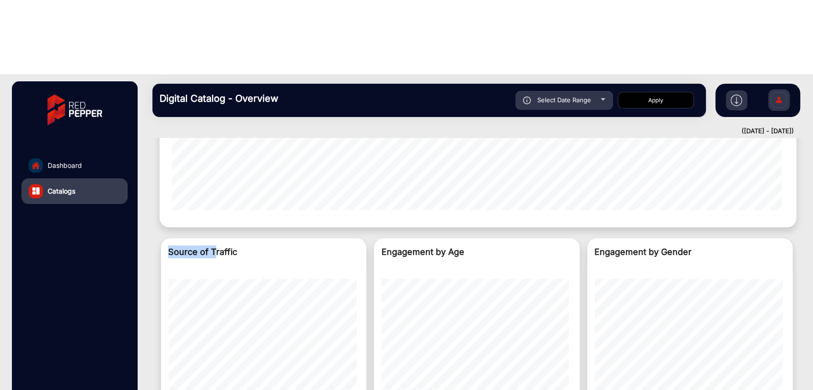
drag, startPoint x: 169, startPoint y: 160, endPoint x: 229, endPoint y: 154, distance: 60.8
click at [223, 246] on div "Source of Traffic" at bounding box center [263, 252] width 191 height 13
click at [320, 246] on div "Source of Traffic" at bounding box center [263, 252] width 191 height 13
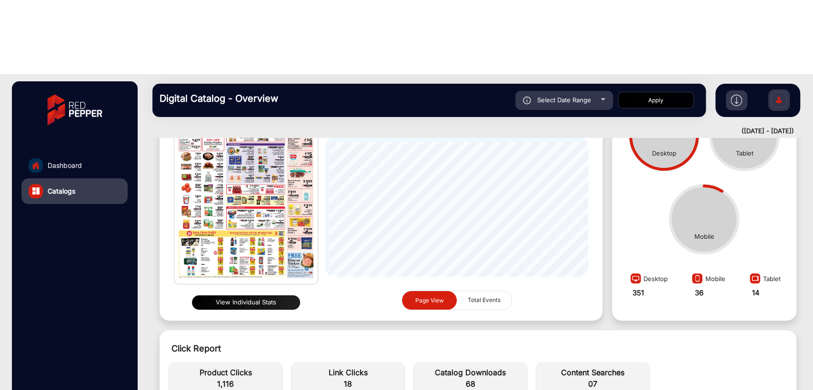
scroll to position [51, 0]
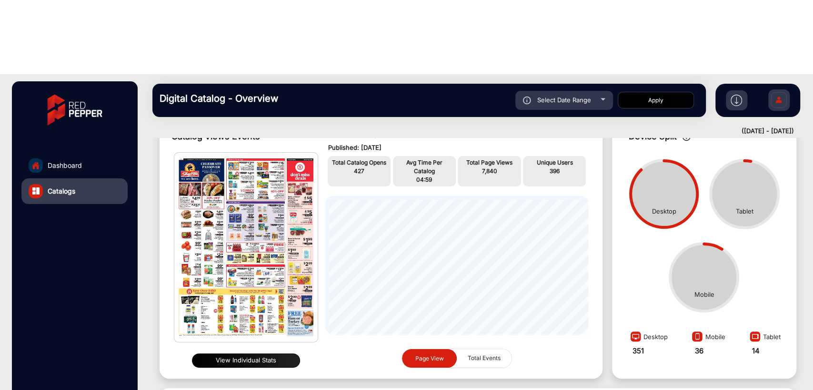
click at [253, 351] on button "View Individual Stats" at bounding box center [246, 361] width 108 height 14
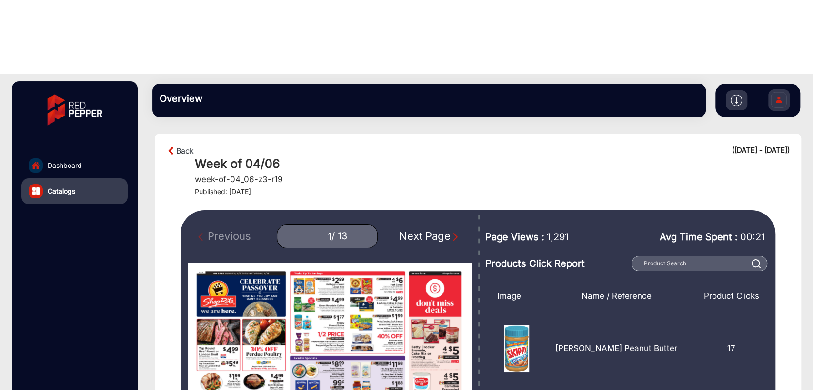
drag, startPoint x: 481, startPoint y: 162, endPoint x: 575, endPoint y: 160, distance: 93.4
click at [564, 210] on div "Page Views : 1,291 Avg Time Spent : 00:21 Products Click Report" at bounding box center [628, 240] width 286 height 61
drag, startPoint x: 647, startPoint y: 165, endPoint x: 772, endPoint y: 163, distance: 125.2
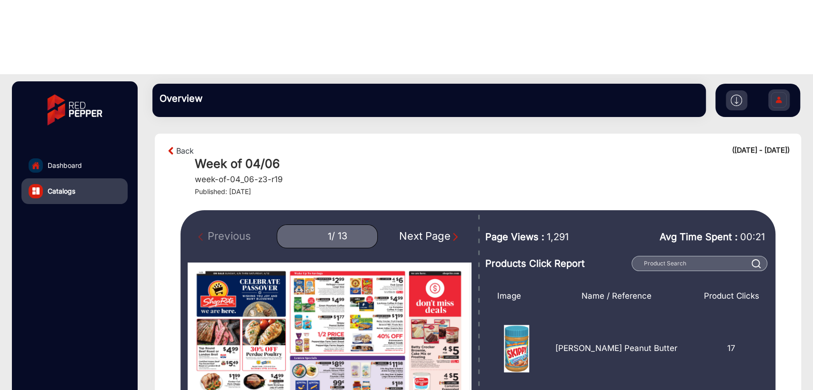
click at [712, 210] on div "Page Views : 1,291 Avg Time Spent : 00:21 Products Click Report" at bounding box center [628, 240] width 286 height 61
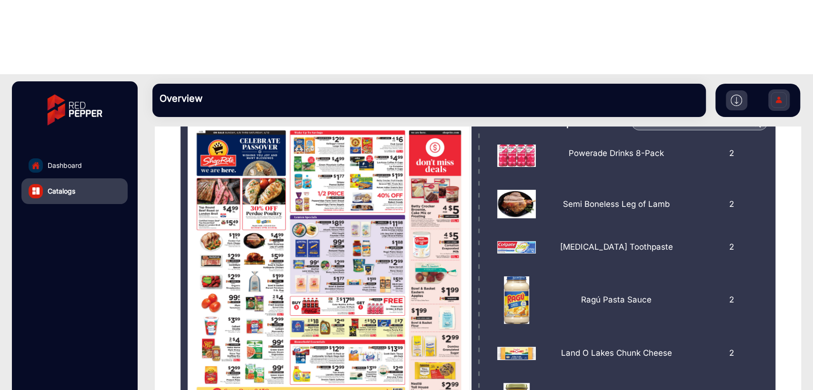
scroll to position [2892, 0]
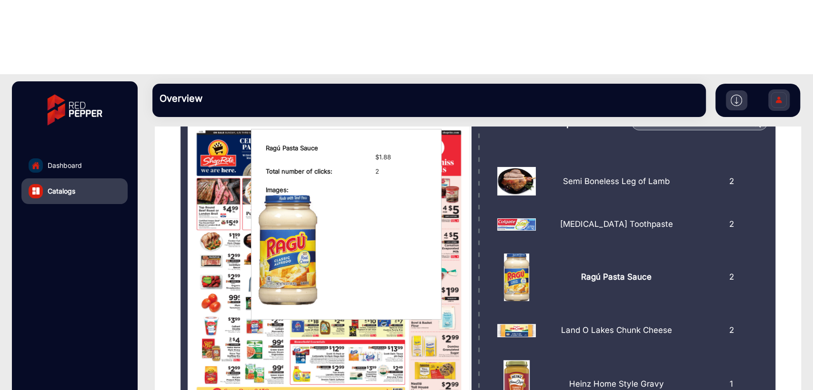
drag, startPoint x: 724, startPoint y: 175, endPoint x: 667, endPoint y: 199, distance: 61.7
click at [731, 254] on div "2" at bounding box center [731, 278] width 69 height 48
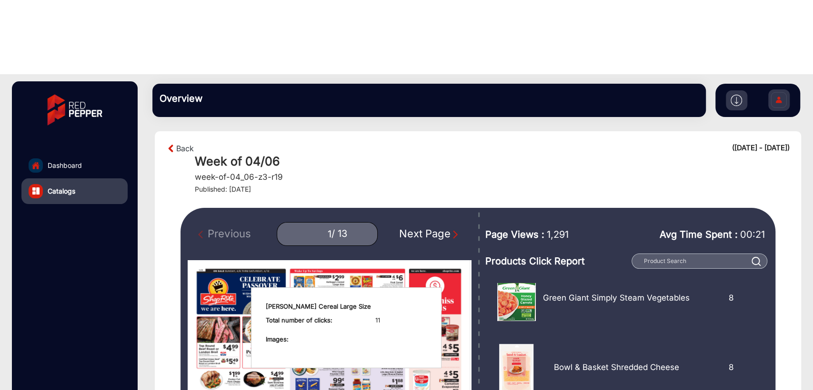
scroll to position [0, 0]
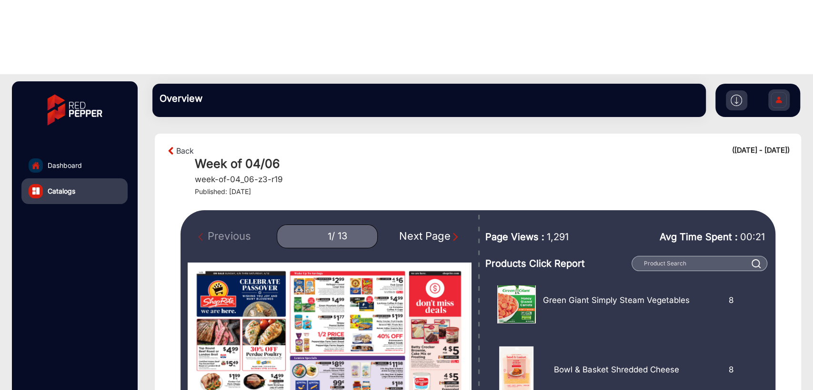
click at [433, 229] on div "Next Page" at bounding box center [429, 237] width 61 height 16
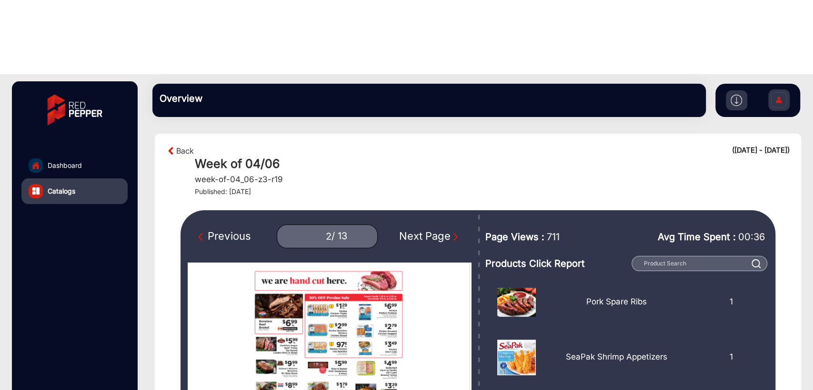
scroll to position [554, 0]
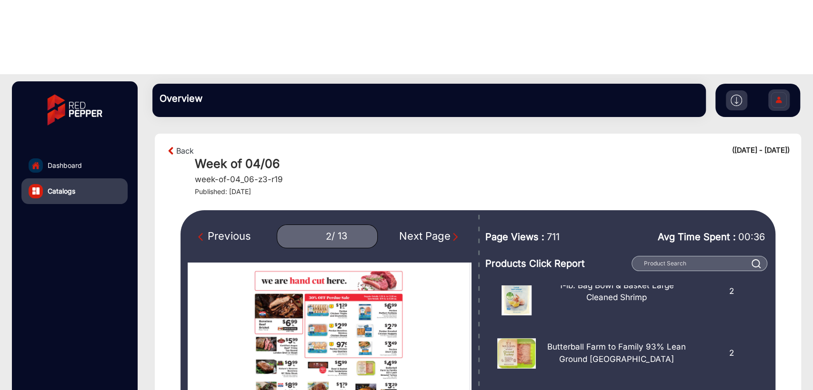
click at [433, 229] on div "Next Page" at bounding box center [429, 237] width 61 height 16
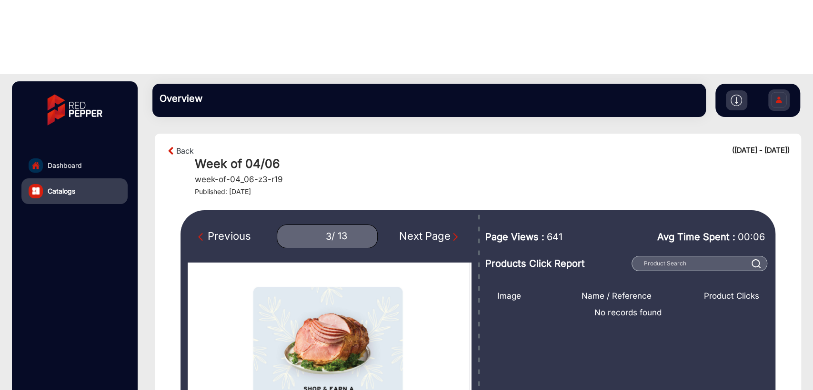
click at [433, 229] on div "Next Page" at bounding box center [429, 237] width 61 height 16
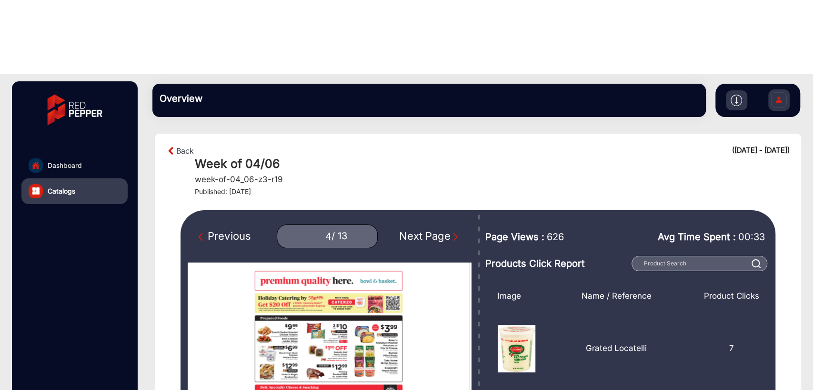
click at [208, 232] on img "Previous Page" at bounding box center [203, 237] width 10 height 10
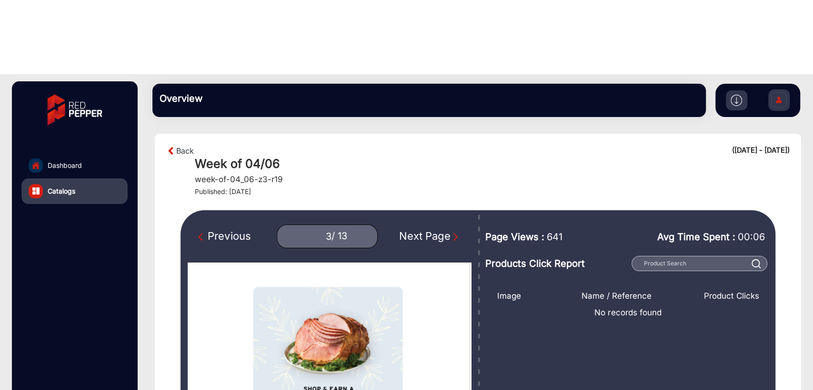
scroll to position [70, 0]
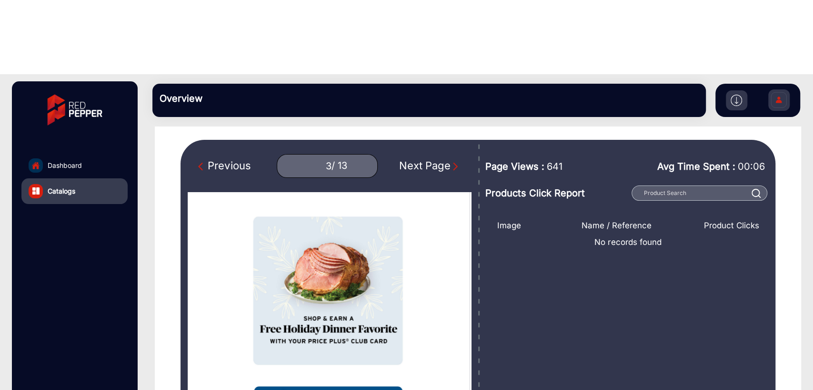
drag, startPoint x: 666, startPoint y: 168, endPoint x: 523, endPoint y: 170, distance: 143.4
click at [523, 237] on span "No records found" at bounding box center [628, 243] width 276 height 12
click at [549, 215] on div "Image Name / Reference Product Clicks No records found" at bounding box center [628, 370] width 276 height 311
click at [439, 158] on div "Next Page" at bounding box center [429, 166] width 61 height 16
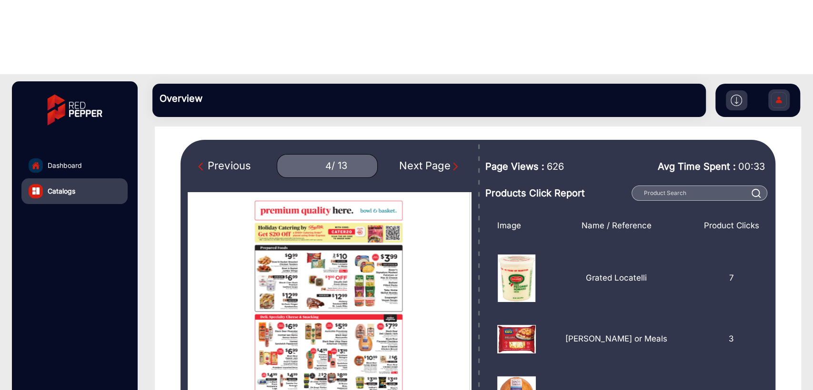
click at [439, 158] on div "Next Page" at bounding box center [429, 166] width 61 height 16
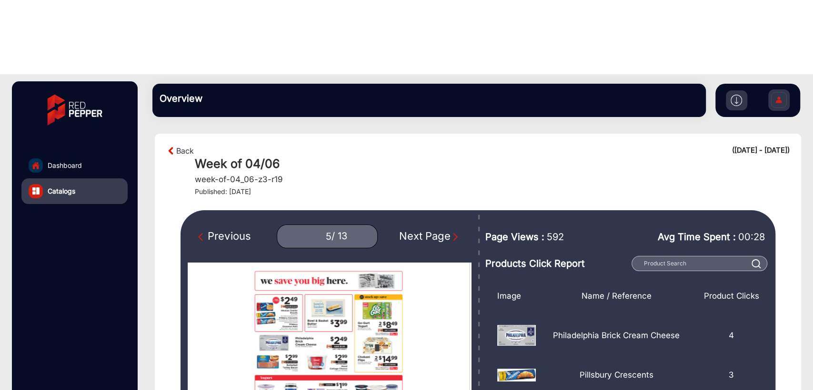
click at [428, 229] on div "Next Page" at bounding box center [429, 237] width 61 height 16
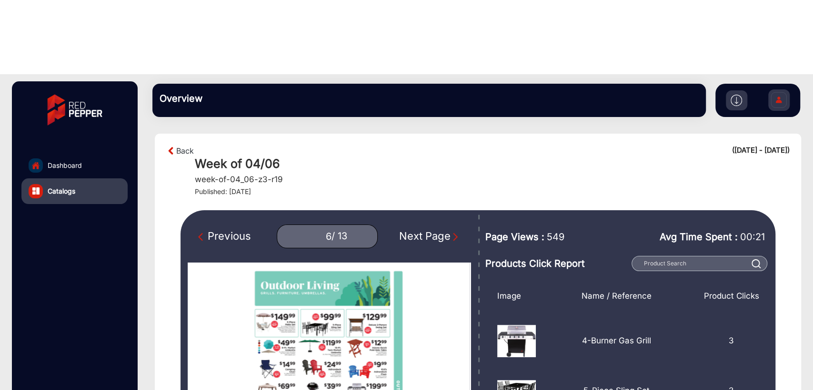
click at [231, 229] on div "Previous" at bounding box center [224, 237] width 52 height 16
type input "5"
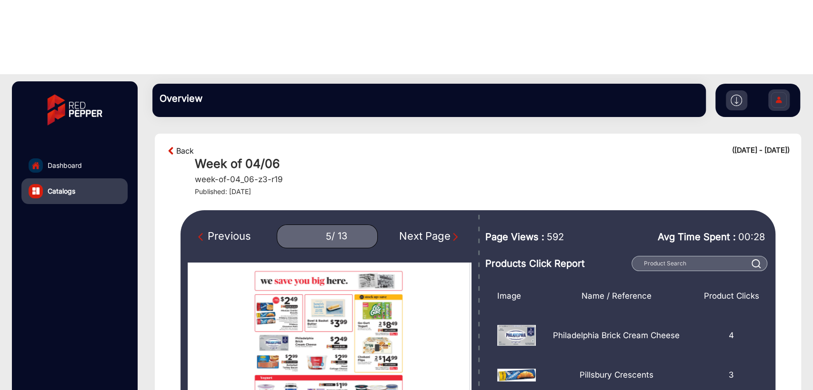
click at [179, 145] on link "Back" at bounding box center [185, 150] width 18 height 11
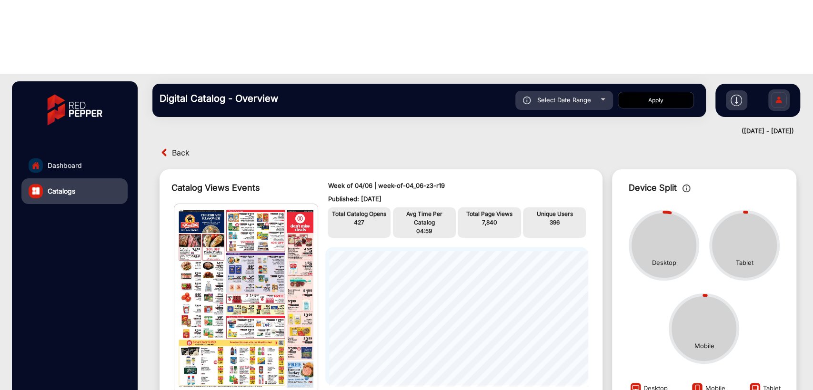
scroll to position [8, 0]
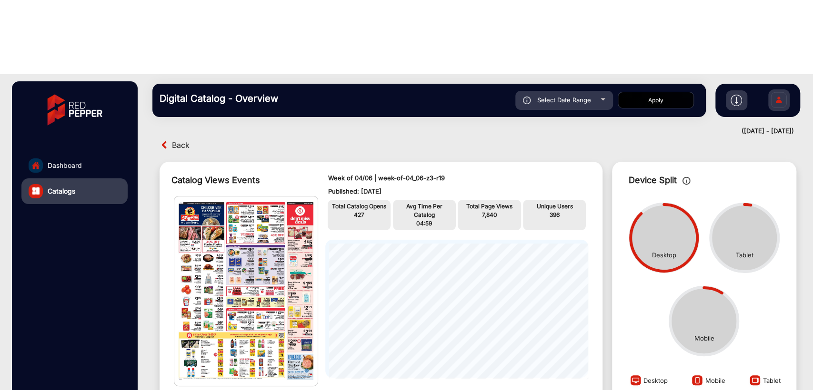
click at [179, 138] on span "Back" at bounding box center [181, 145] width 18 height 15
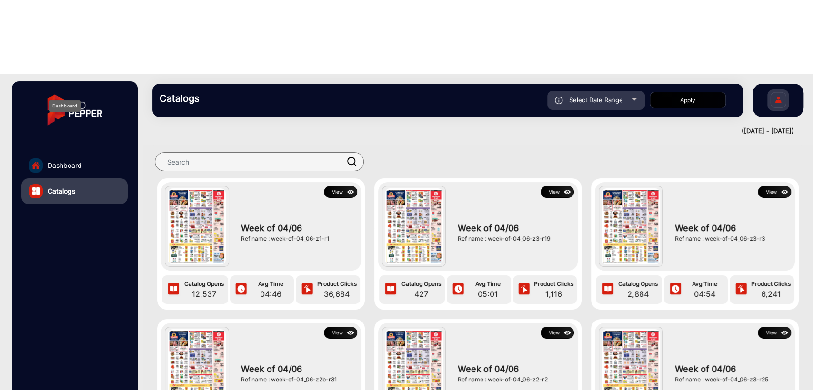
click at [73, 160] on span "Dashboard" at bounding box center [65, 165] width 34 height 10
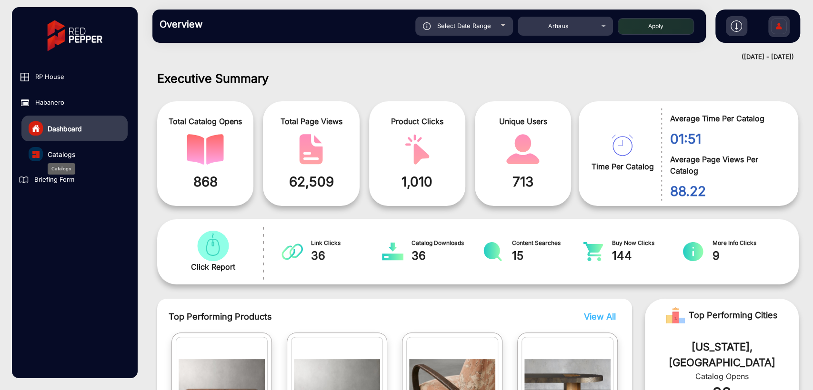
click at [64, 151] on span "Catalogs" at bounding box center [62, 155] width 28 height 10
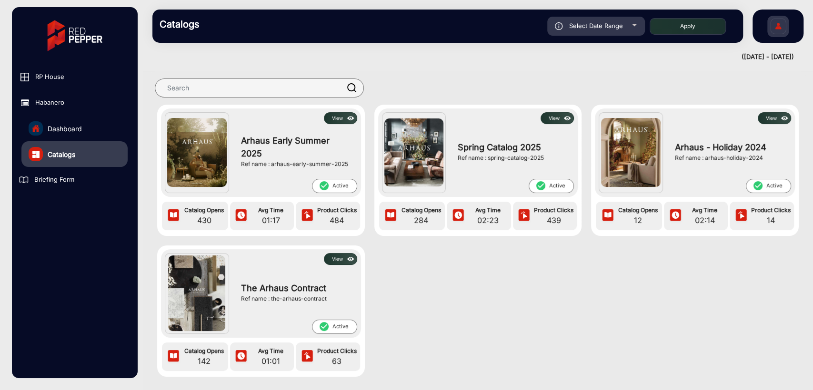
click at [326, 255] on button "View" at bounding box center [340, 259] width 33 height 12
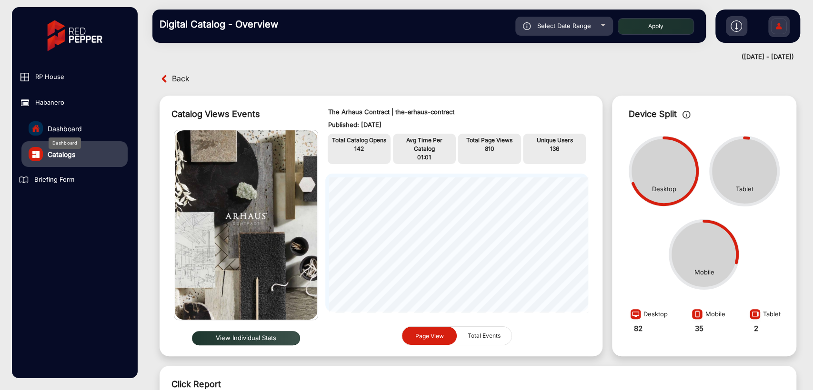
click at [70, 128] on span "Dashboard" at bounding box center [65, 129] width 34 height 10
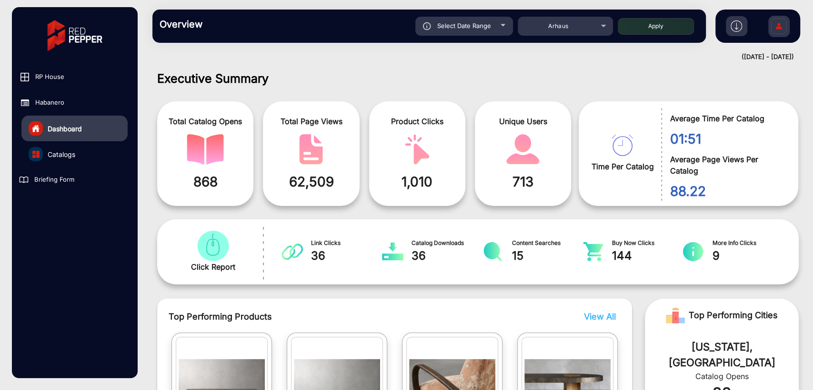
scroll to position [7, 0]
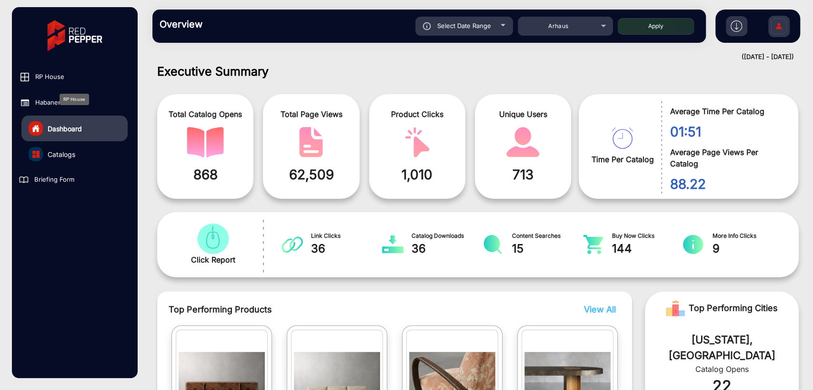
click at [55, 75] on span "RP House" at bounding box center [49, 77] width 29 height 10
